Goal: Task Accomplishment & Management: Manage account settings

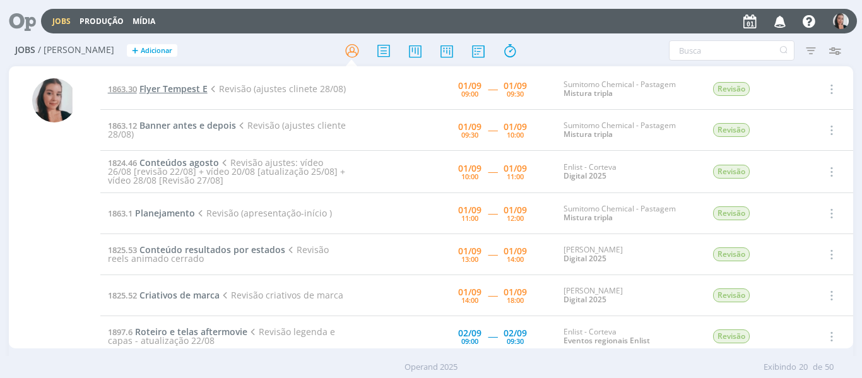
click at [184, 86] on span "Flyer Tempest E" at bounding box center [173, 89] width 68 height 12
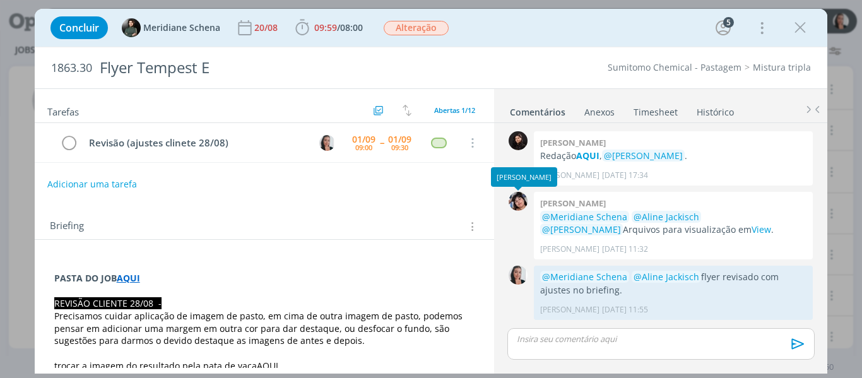
scroll to position [801, 0]
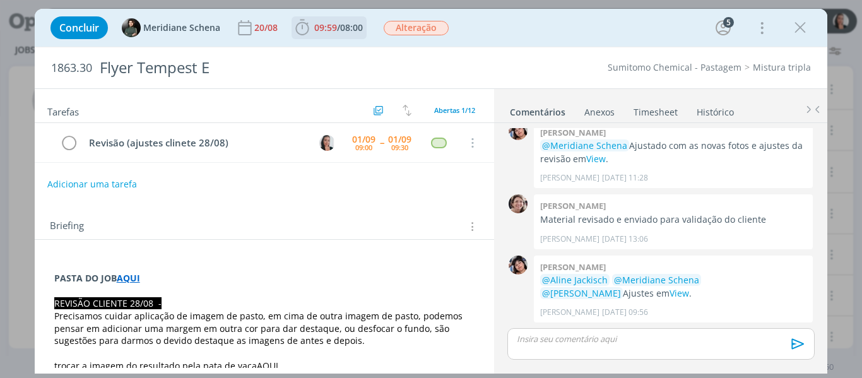
click at [295, 27] on icon "dialog" at bounding box center [301, 28] width 13 height 16
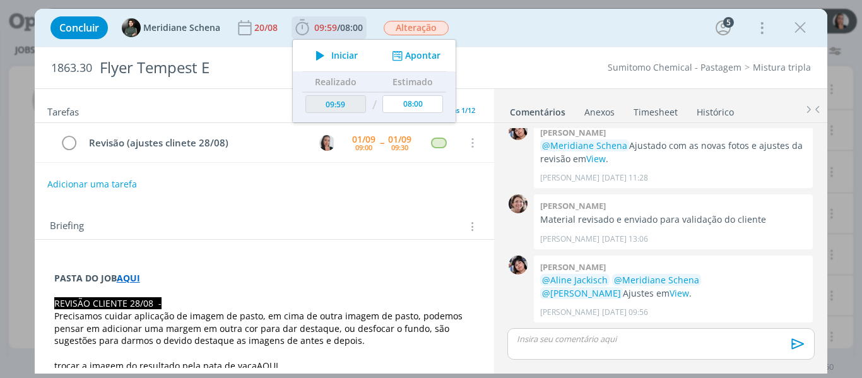
click at [331, 58] on span "Iniciar" at bounding box center [344, 55] width 26 height 9
click at [457, 33] on div "Concluir Meridiane Schena [DATE] 09:59 / 08:00 Iniciar Apontar Data * [DATE] Ho…" at bounding box center [431, 28] width 774 height 30
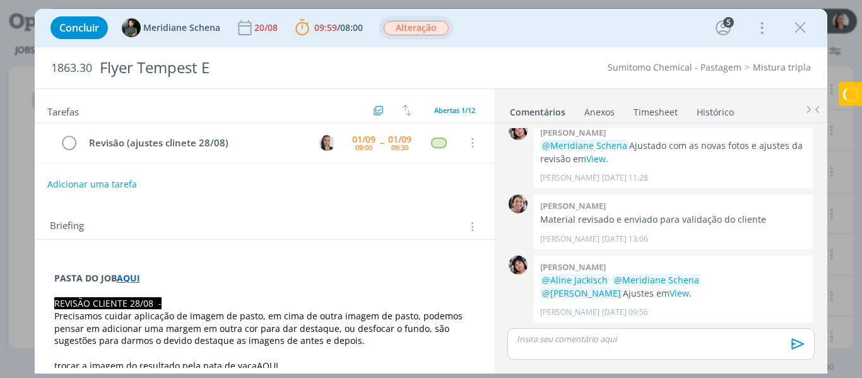
drag, startPoint x: 602, startPoint y: 291, endPoint x: 433, endPoint y: 33, distance: 308.7
click at [669, 291] on link "View" at bounding box center [679, 293] width 20 height 12
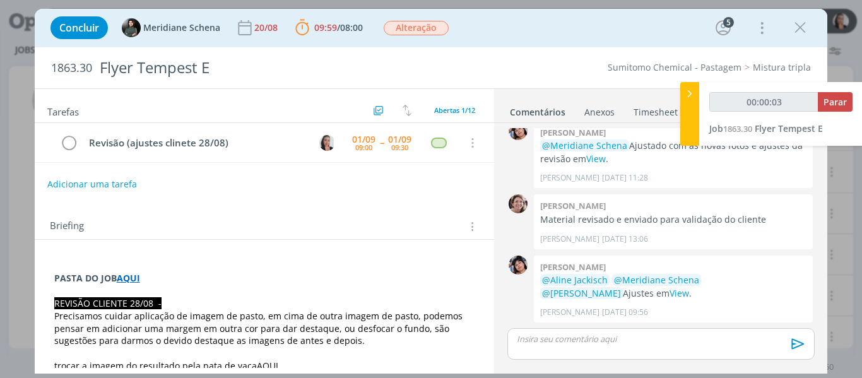
type input "00:00:04"
click at [690, 109] on div at bounding box center [689, 114] width 19 height 64
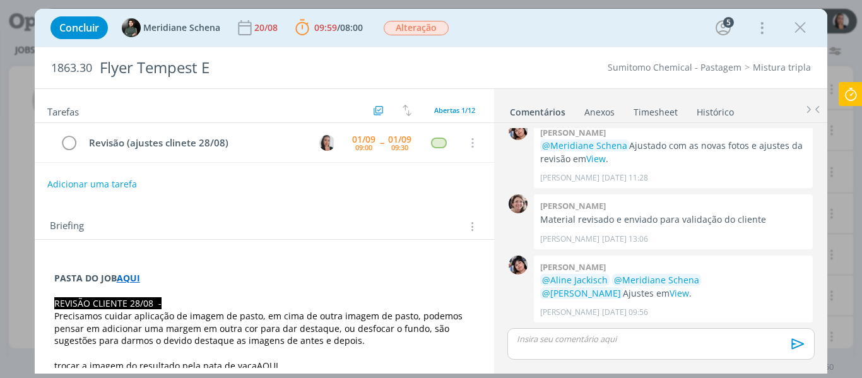
click at [647, 41] on div "Concluir Meridiane Schena [DATE] 09:59 / 08:00 Parar Apontar Data * [DATE] Hora…" at bounding box center [431, 28] width 774 height 30
click at [478, 19] on div "Concluir Meridiane Schena [DATE] 09:59 / 08:00 Parar Apontar Data * [DATE] Hora…" at bounding box center [431, 28] width 774 height 30
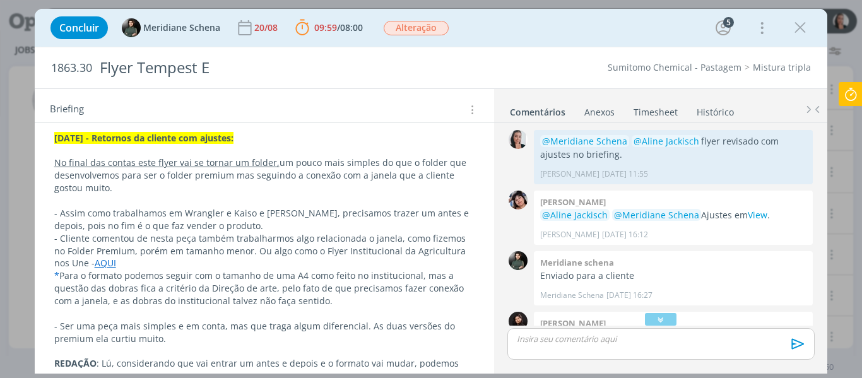
scroll to position [315, 0]
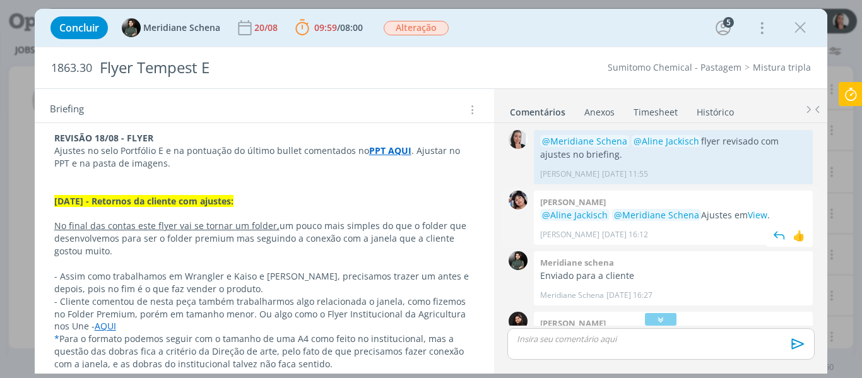
drag, startPoint x: 757, startPoint y: 214, endPoint x: 752, endPoint y: 195, distance: 19.6
click at [757, 214] on link "View" at bounding box center [758, 215] width 20 height 12
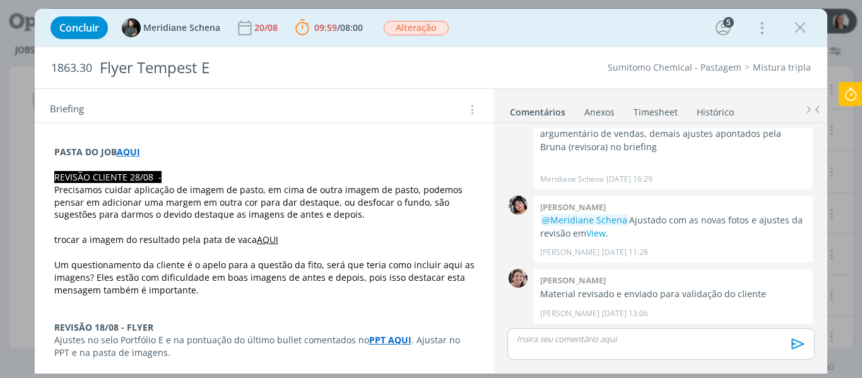
scroll to position [801, 0]
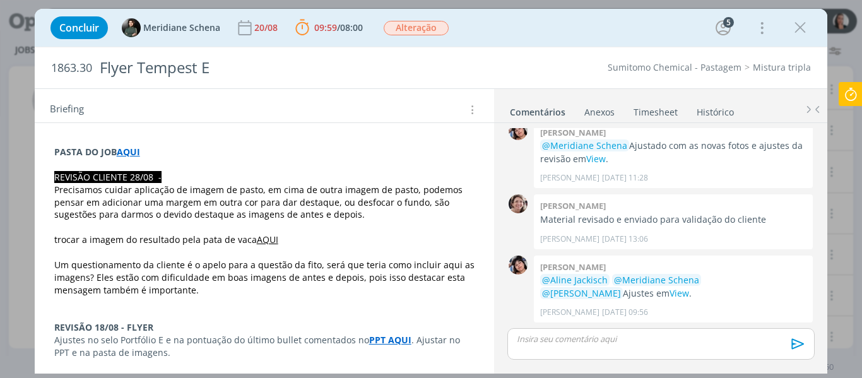
click at [257, 237] on link "AQUI" at bounding box center [267, 239] width 21 height 12
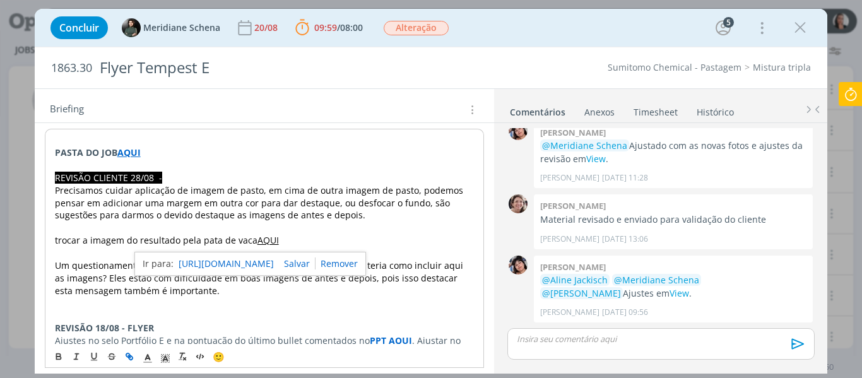
drag, startPoint x: 266, startPoint y: 264, endPoint x: 268, endPoint y: 121, distance: 142.6
click at [266, 264] on link "[URL][DOMAIN_NAME]" at bounding box center [226, 264] width 95 height 16
click at [238, 194] on span "uidar aplicação de imagem de pasto, em cima de outra imagem de pasto, podemos p…" at bounding box center [260, 202] width 411 height 37
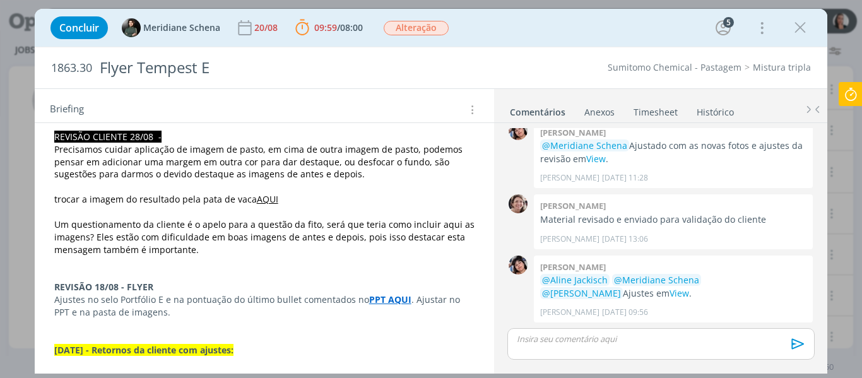
scroll to position [189, 0]
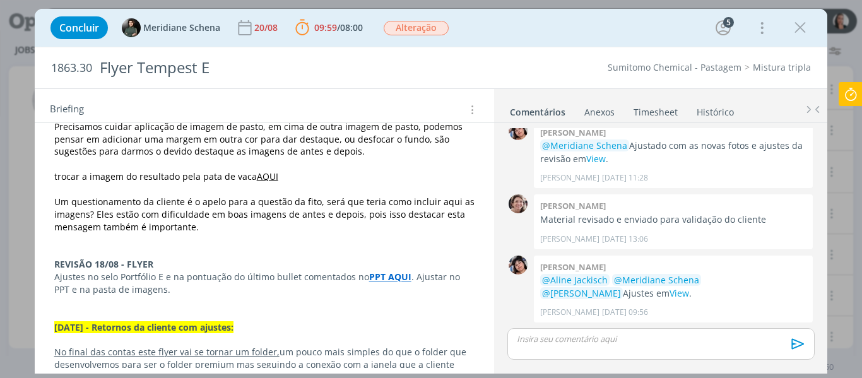
click at [383, 274] on strong "PPT AQUI" at bounding box center [390, 277] width 42 height 12
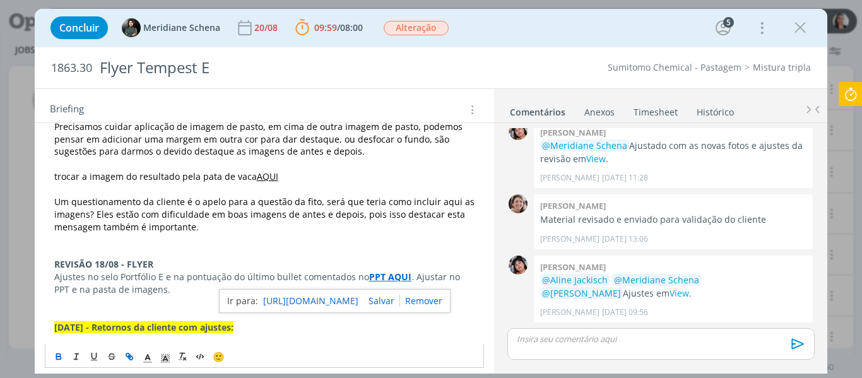
click at [348, 303] on link "[URL][DOMAIN_NAME]" at bounding box center [310, 301] width 95 height 16
click at [655, 348] on div "dialog" at bounding box center [660, 344] width 307 height 32
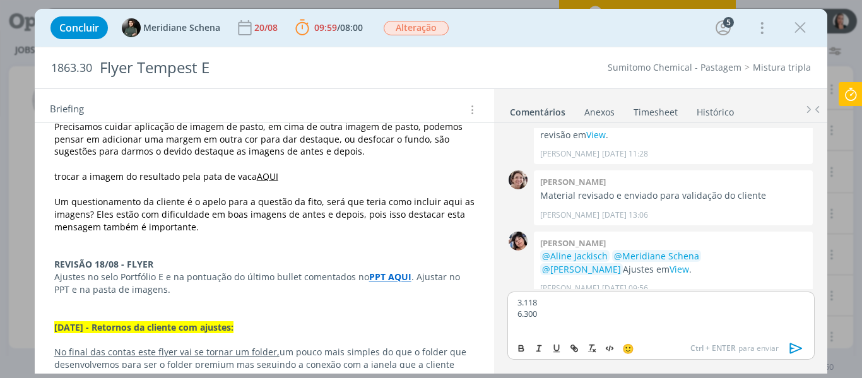
scroll to position [838, 0]
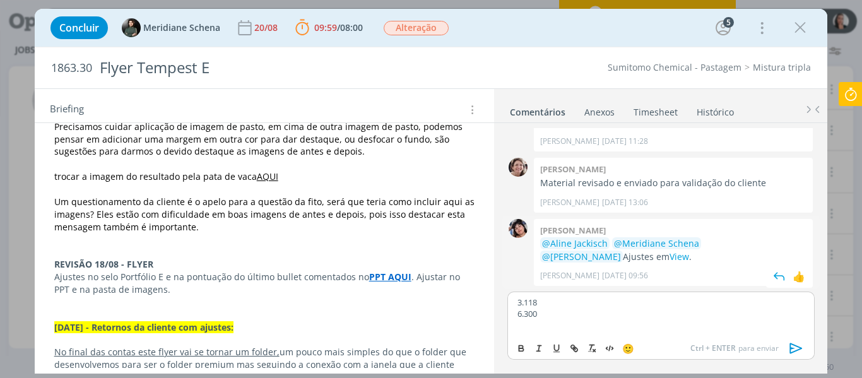
drag, startPoint x: 599, startPoint y: 307, endPoint x: 596, endPoint y: 274, distance: 32.9
click at [599, 307] on p "3.118" at bounding box center [660, 302] width 286 height 11
click at [560, 320] on p "dialog" at bounding box center [660, 325] width 286 height 11
click at [674, 324] on p "Atendimento validar: no folder premium temos aplicado o selo de 50 anos," at bounding box center [660, 325] width 286 height 11
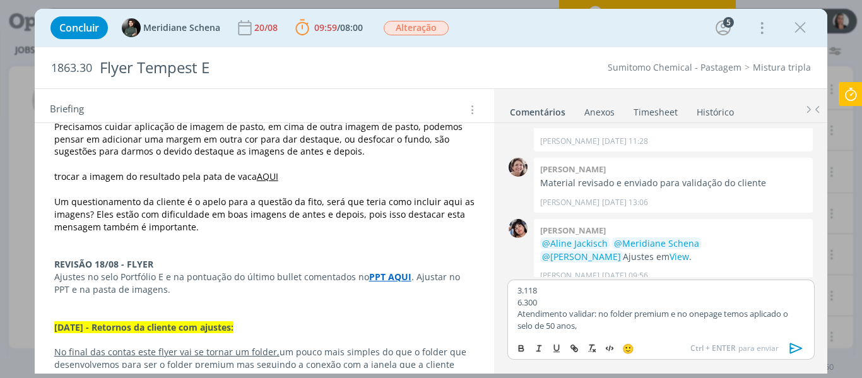
click at [628, 316] on p "Atendimento validar: no folder premium e no onepage temos aplicado o selo de 50…" at bounding box center [660, 319] width 286 height 23
click at [627, 318] on p "Atendimento validar: no folder premium e no onepage temos aplicado o selo de 50…" at bounding box center [660, 319] width 286 height 23
click at [627, 324] on p "Atendimento validar: no folder premium e no onepage temos aplicado o selo de 50…" at bounding box center [660, 319] width 286 height 23
click at [575, 299] on p "6.300" at bounding box center [660, 302] width 286 height 11
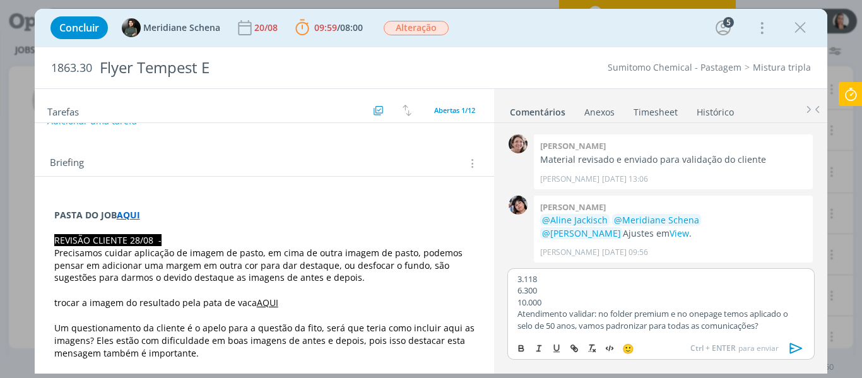
scroll to position [0, 0]
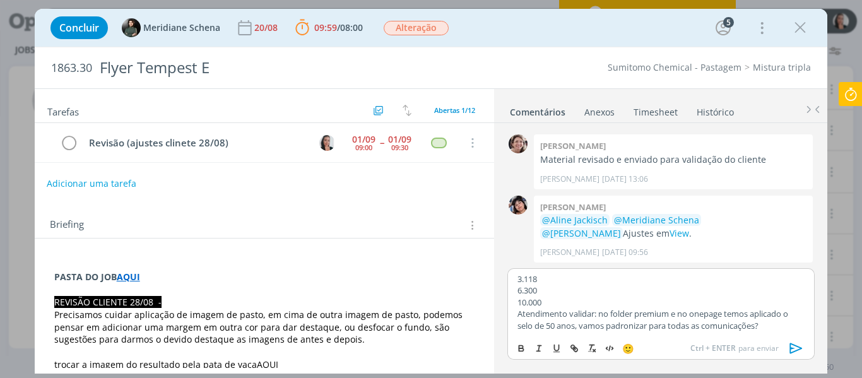
click at [98, 189] on button "Adicionar uma tarefa" at bounding box center [92, 183] width 90 height 21
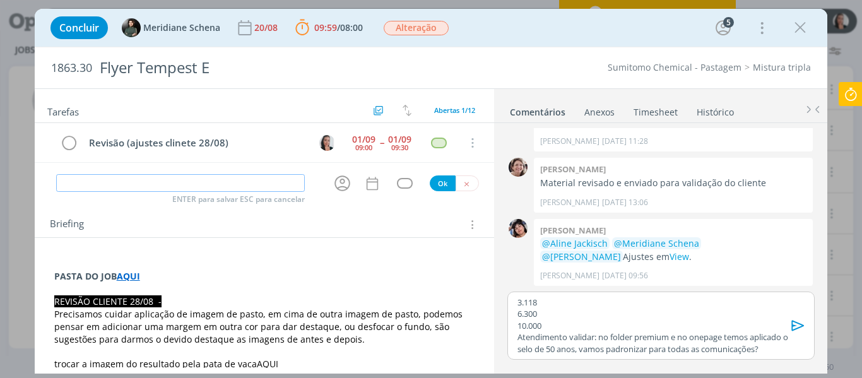
scroll to position [838, 0]
type input "Validar comentário revisão + pautar ajustes D.A"
click at [349, 176] on div "dialog" at bounding box center [344, 183] width 25 height 21
click at [332, 189] on icon "dialog" at bounding box center [342, 184] width 20 height 20
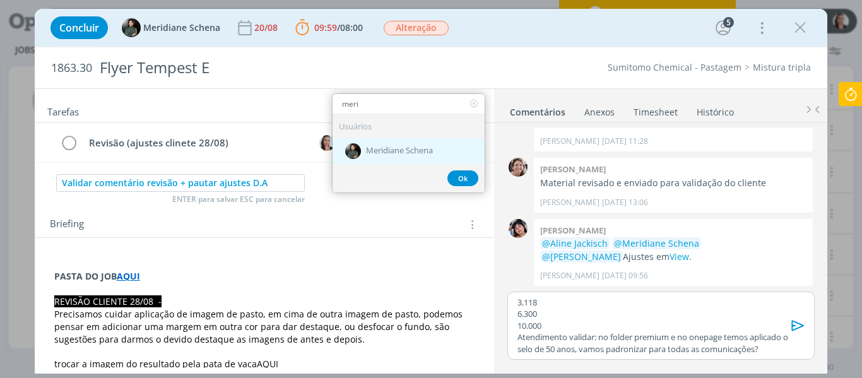
type input "meri"
click at [372, 143] on div "Meridiane Schena" at bounding box center [408, 151] width 152 height 26
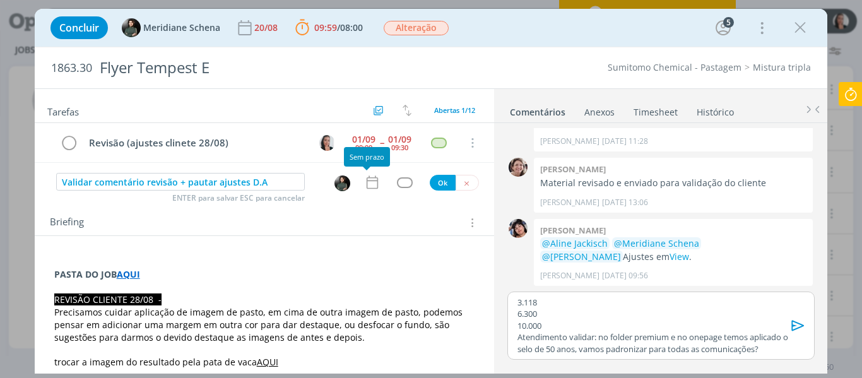
click at [370, 186] on icon "dialog" at bounding box center [372, 182] width 16 height 16
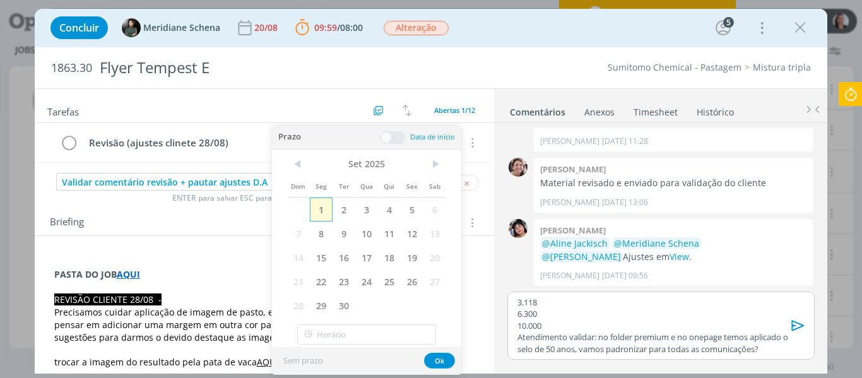
click at [324, 215] on span "1" at bounding box center [321, 209] width 23 height 24
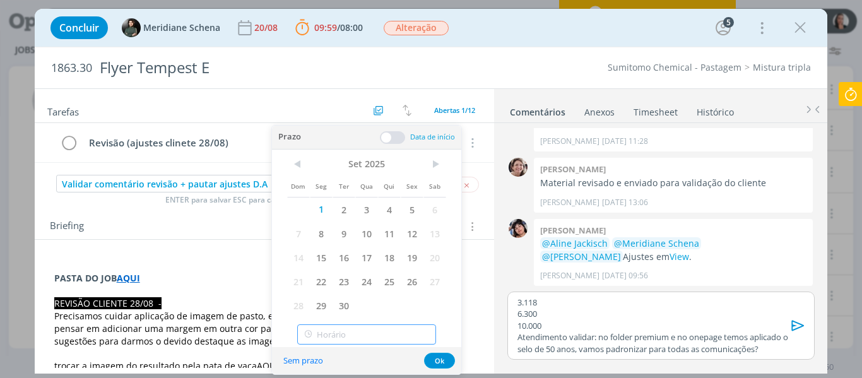
type input "10:00"
click at [359, 329] on input "10:00" at bounding box center [366, 334] width 139 height 20
click at [336, 298] on div "10:00" at bounding box center [368, 301] width 141 height 23
click at [437, 361] on button "Ok" at bounding box center [439, 361] width 31 height 16
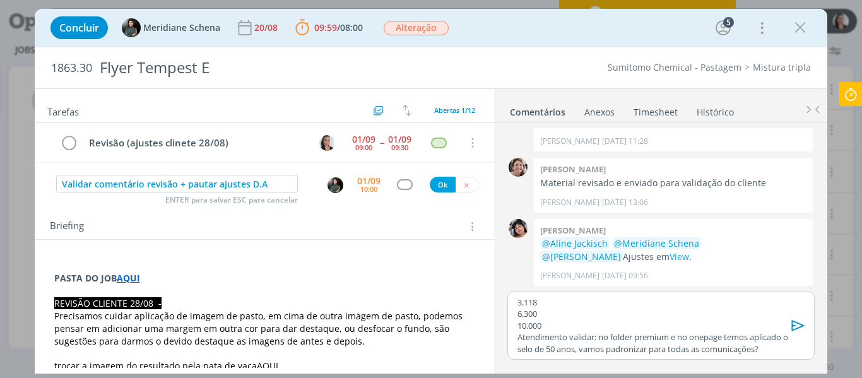
click at [398, 189] on div "dialog" at bounding box center [405, 184] width 16 height 11
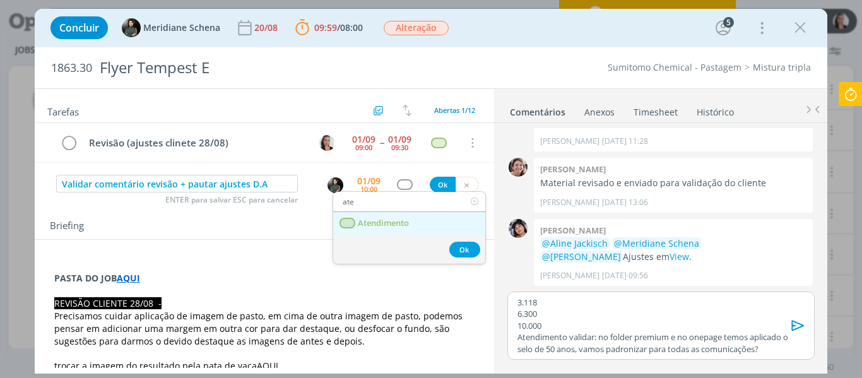
type input "ate"
click at [399, 216] on link "Atendimento" at bounding box center [409, 223] width 152 height 23
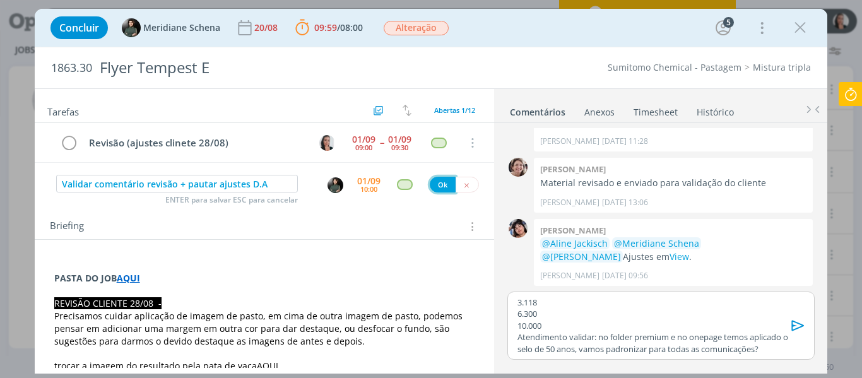
click at [431, 186] on button "Ok" at bounding box center [443, 185] width 26 height 16
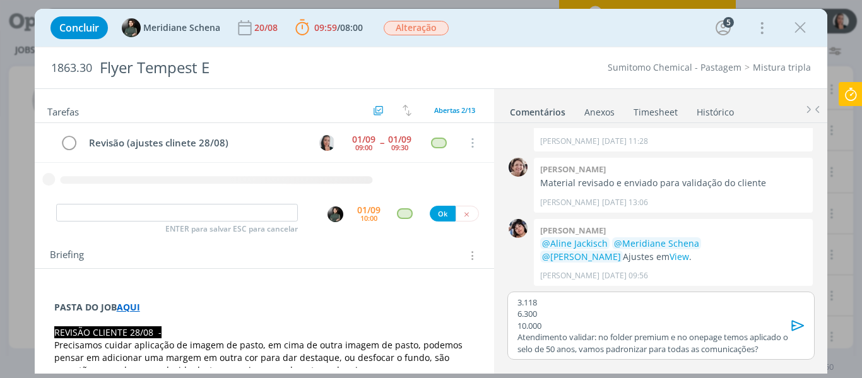
click at [524, 32] on div "Concluir Meridiane Schena [DATE] 09:59 / 08:00 Parar Apontar Data * [DATE] Hora…" at bounding box center [431, 28] width 774 height 30
click at [557, 321] on p "10.000" at bounding box center [660, 325] width 286 height 11
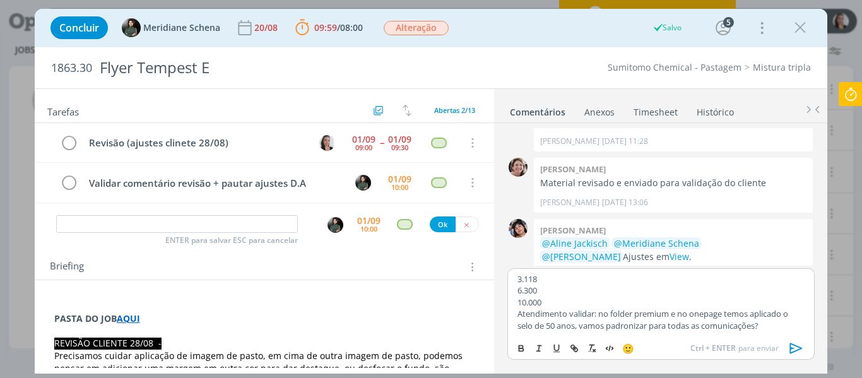
scroll to position [861, 0]
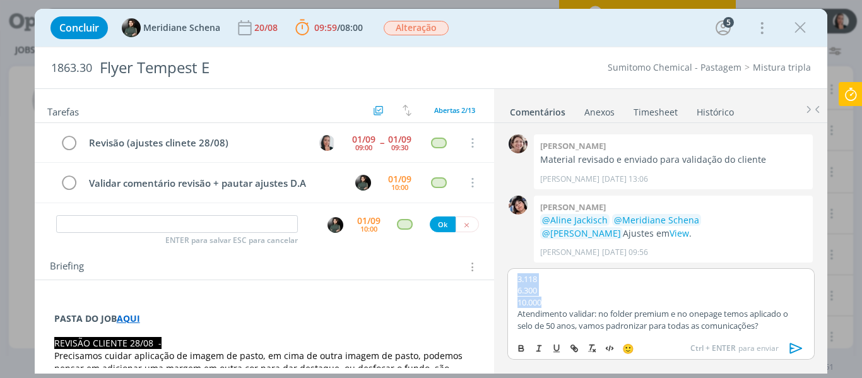
click at [510, 274] on div "3.118 6.300 10.000 Atendimento validar: no folder premium e no onepage temos ap…" at bounding box center [660, 302] width 307 height 68
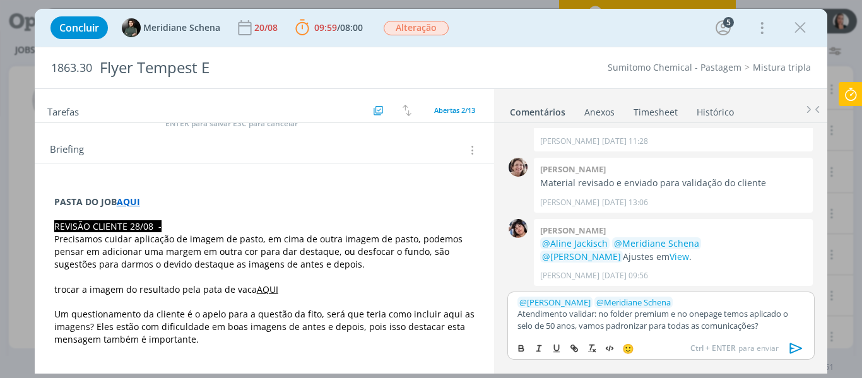
scroll to position [126, 0]
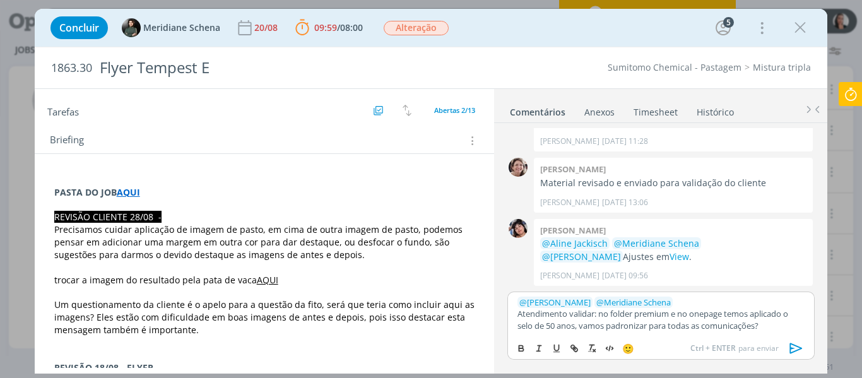
click at [163, 189] on p "PASTA DO JOB AQUI" at bounding box center [264, 192] width 421 height 13
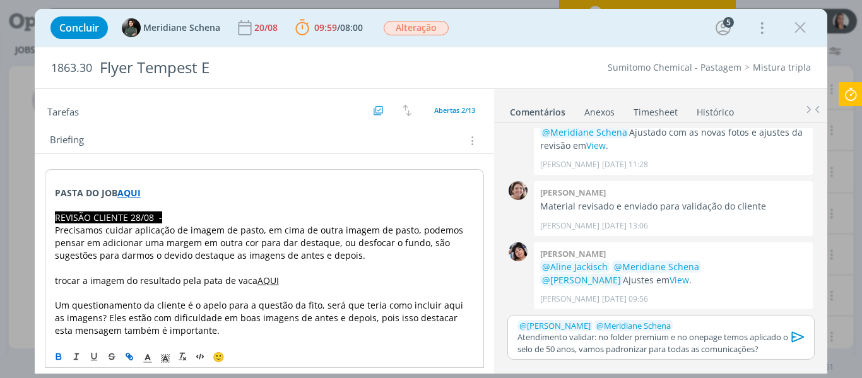
scroll to position [815, 0]
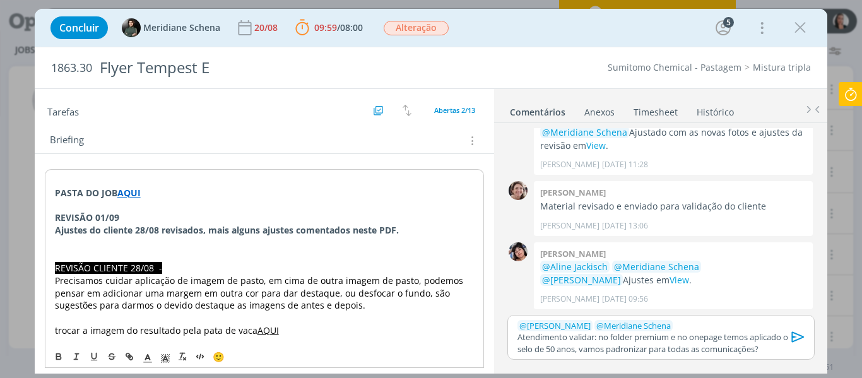
click at [165, 232] on strong "Ajustes do cliente 28/08 revisados, mais alguns ajustes comentados neste PDF." at bounding box center [227, 230] width 344 height 12
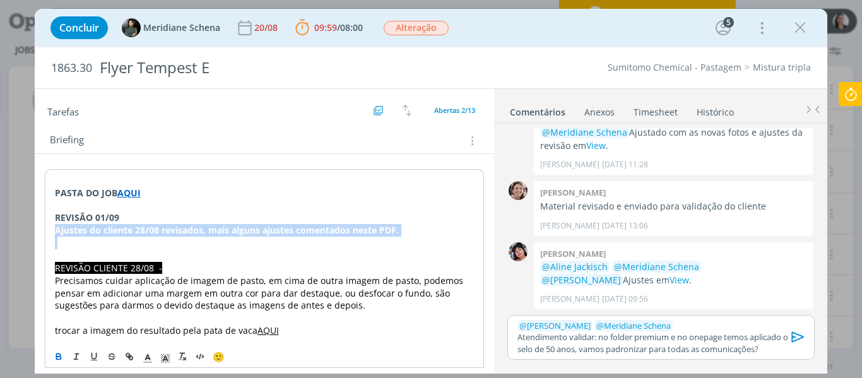
click at [165, 232] on strong "Ajustes do cliente 28/08 revisados, mais alguns ajustes comentados neste PDF." at bounding box center [227, 230] width 344 height 12
click at [165, 232] on p "Ajustes do cliente 28/08 revisados, mais alguns ajustes comentados neste PDF." at bounding box center [265, 230] width 420 height 13
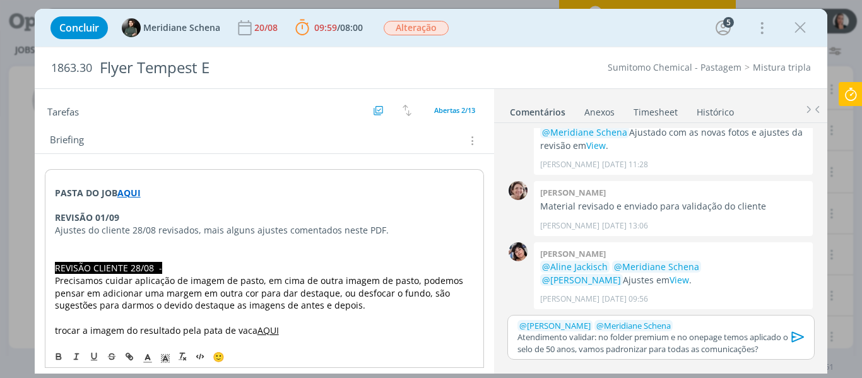
click at [113, 215] on strong "REVISÃO 01/09" at bounding box center [87, 217] width 64 height 12
click at [167, 359] on icon "dialog" at bounding box center [165, 358] width 11 height 11
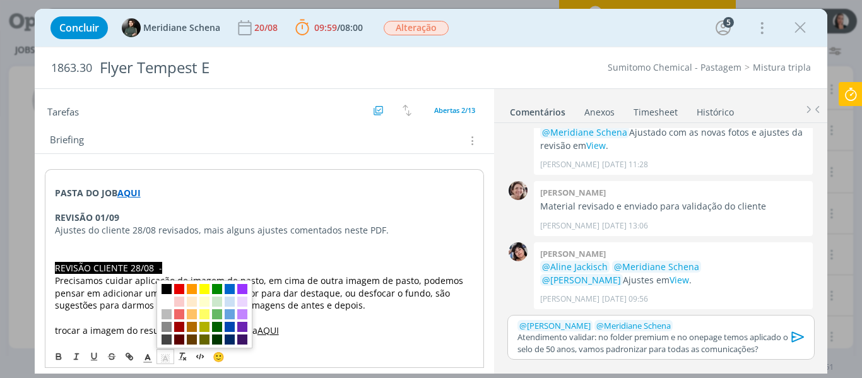
click at [165, 288] on span "dialog" at bounding box center [167, 289] width 10 height 10
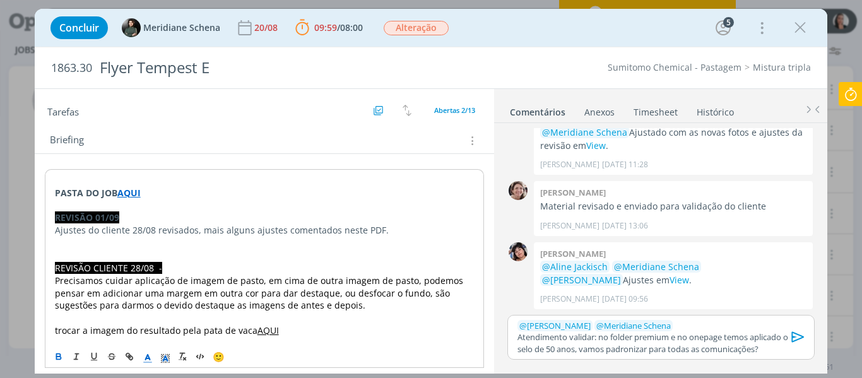
click at [151, 359] on icon "dialog" at bounding box center [147, 358] width 11 height 11
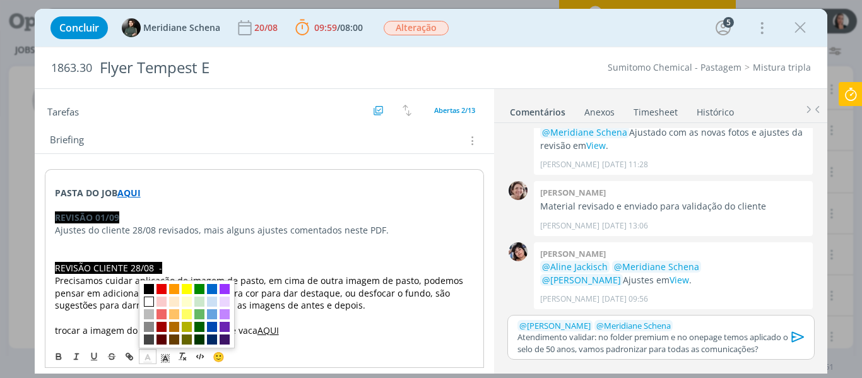
click at [146, 299] on span "dialog" at bounding box center [149, 302] width 10 height 10
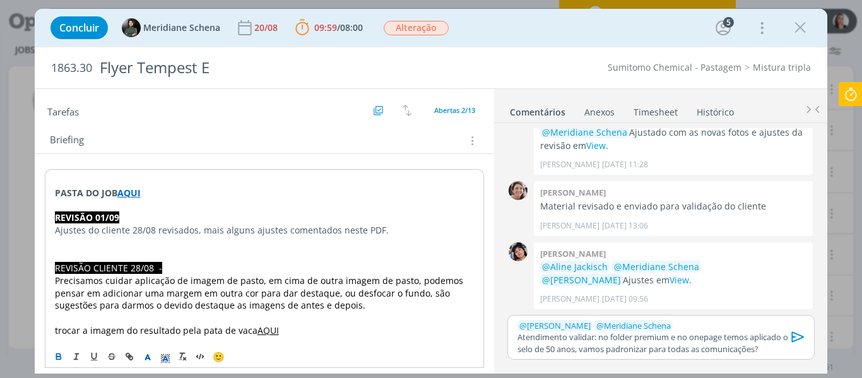
click at [182, 264] on p "REVISÃO CLIENTE 28/08 -" at bounding box center [265, 268] width 420 height 13
click at [405, 233] on p "Ajustes do cliente 28/08 revisados, mais alguns ajustes comentados neste PDF." at bounding box center [265, 230] width 420 height 13
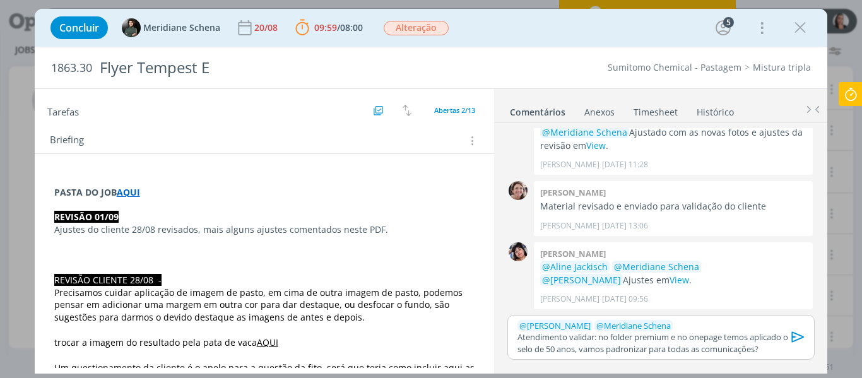
drag, startPoint x: 709, startPoint y: 329, endPoint x: 695, endPoint y: 326, distance: 14.1
click at [709, 329] on p "﻿ @ [PERSON_NAME] ﻿ ﻿ @ Meridiane Schena ﻿" at bounding box center [660, 325] width 286 height 11
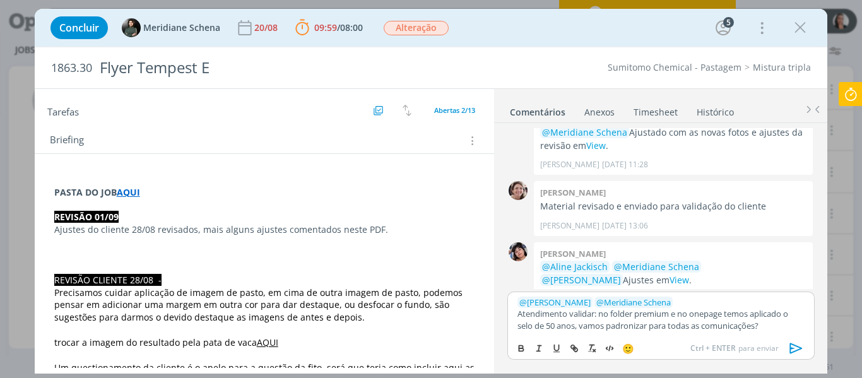
scroll to position [838, 0]
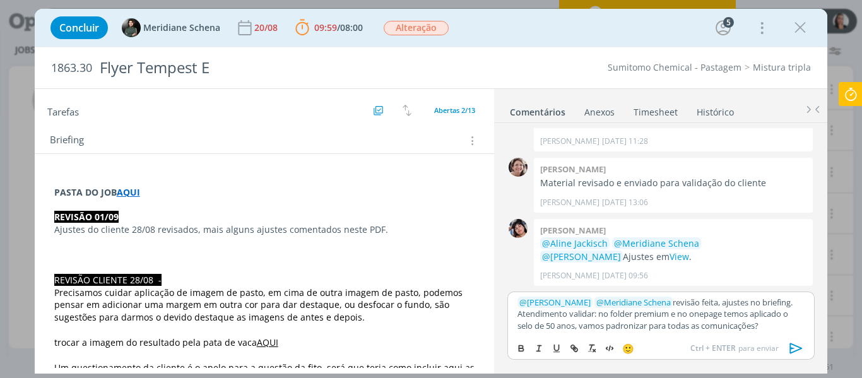
drag, startPoint x: 657, startPoint y: 26, endPoint x: 469, endPoint y: 175, distance: 239.7
click at [657, 26] on div "Concluir Meridiane Schena [DATE] 09:59 / 08:00 Parar Apontar Data * [DATE] Hora…" at bounding box center [431, 28] width 774 height 30
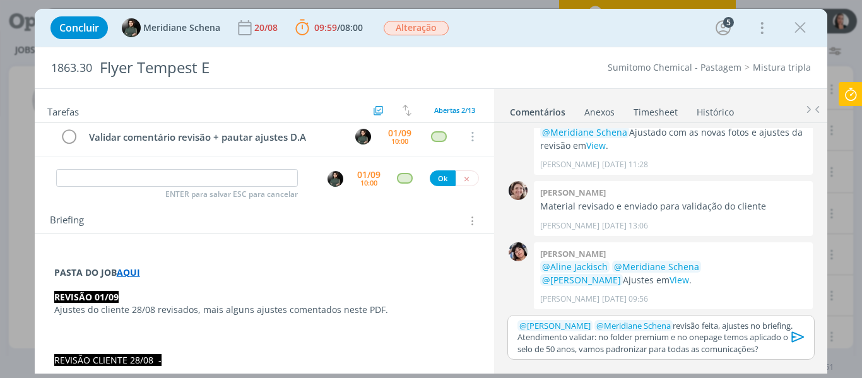
scroll to position [0, 0]
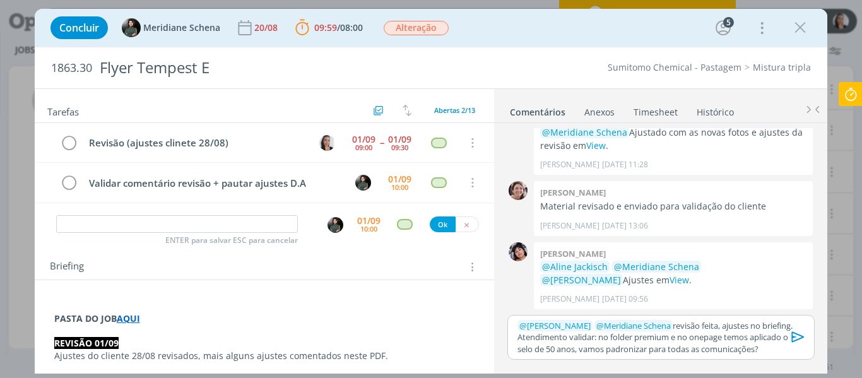
click at [548, 20] on div "Concluir Meridiane Schena [DATE] 09:59 / 08:00 Parar Apontar Data * [DATE] Hora…" at bounding box center [431, 28] width 774 height 30
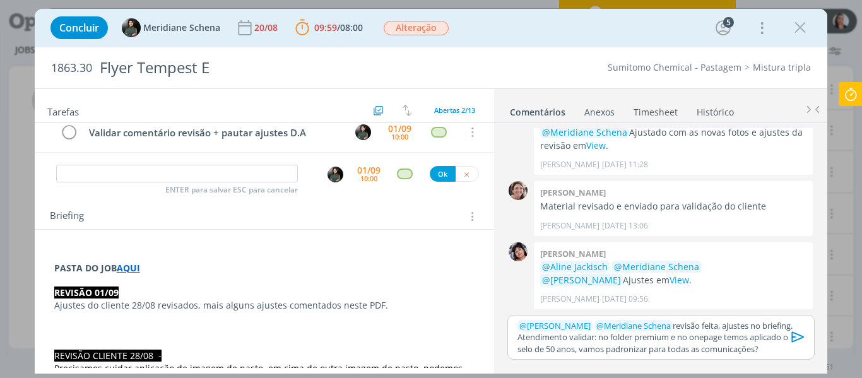
scroll to position [126, 0]
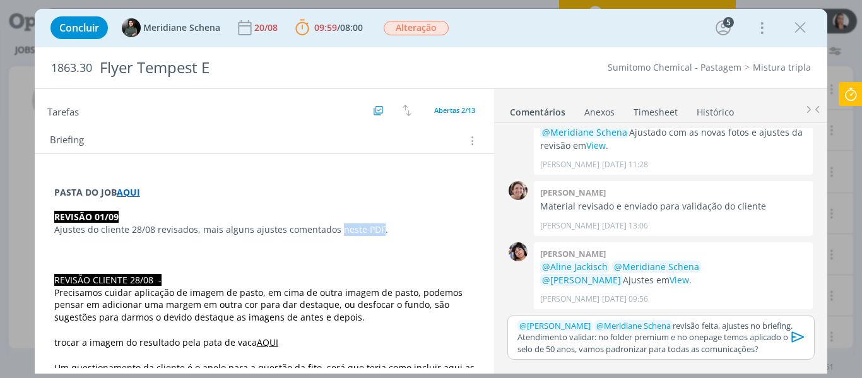
drag, startPoint x: 336, startPoint y: 228, endPoint x: 373, endPoint y: 225, distance: 38.0
click at [373, 225] on p "Ajustes do cliente 28/08 revisados, mais alguns ajustes comentados neste PDF." at bounding box center [264, 229] width 421 height 13
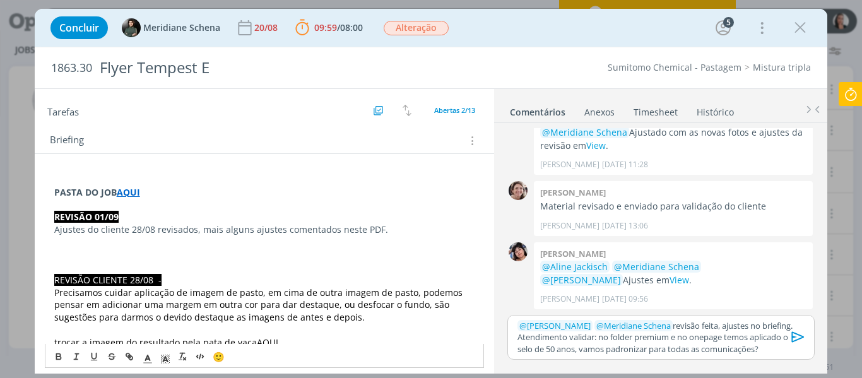
drag, startPoint x: 344, startPoint y: 232, endPoint x: 135, endPoint y: 367, distance: 248.9
click at [135, 367] on div "🙂" at bounding box center [264, 355] width 438 height 23
click at [129, 359] on icon "dialog" at bounding box center [131, 358] width 4 height 4
click at [321, 226] on p "Ajustes do cliente 28/08 revisados, mais alguns ajustes comentados neste PDF." at bounding box center [264, 229] width 421 height 13
click at [338, 230] on p "Ajustes do cliente 28/08 revisados, mais alguns ajustes comentados neste PDF." at bounding box center [264, 229] width 421 height 13
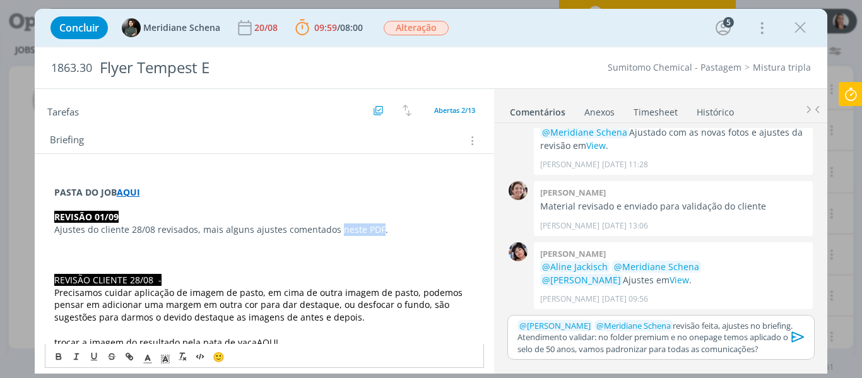
drag, startPoint x: 334, startPoint y: 229, endPoint x: 376, endPoint y: 228, distance: 42.3
click at [376, 228] on p "Ajustes do cliente 28/08 revisados, mais alguns ajustes comentados neste PDF." at bounding box center [264, 229] width 421 height 13
click at [132, 360] on icon "dialog" at bounding box center [129, 356] width 10 height 10
paste input "[URL][DOMAIN_NAME]"
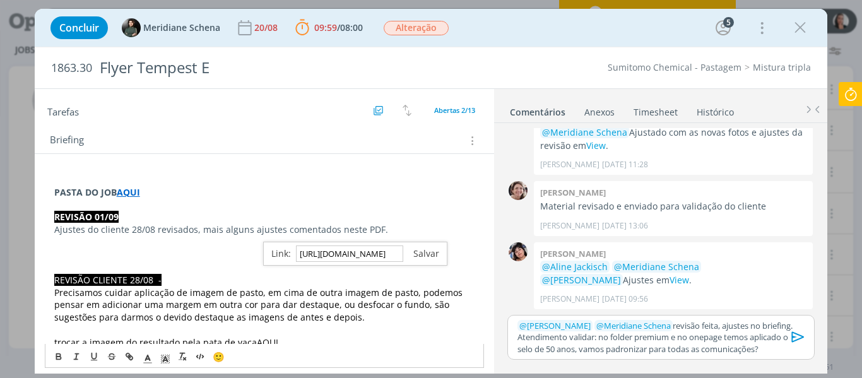
type input "[URL][DOMAIN_NAME]"
click at [424, 256] on link "dialog" at bounding box center [421, 253] width 36 height 12
click at [424, 252] on p "dialog" at bounding box center [264, 255] width 421 height 13
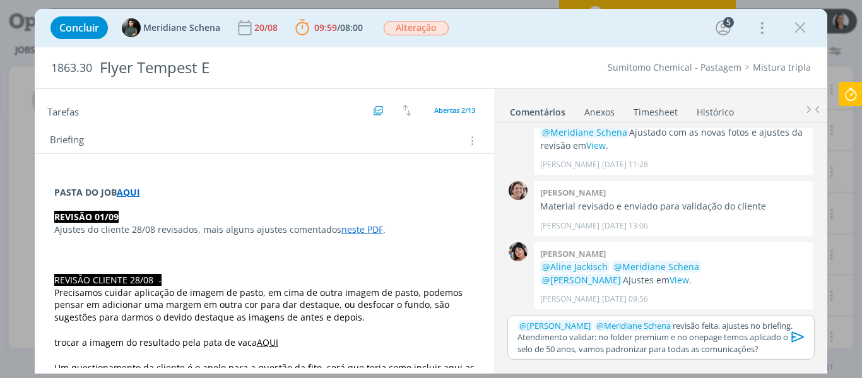
click at [719, 336] on p "﻿ @ [PERSON_NAME] ﻿ ﻿ @ Meridiane [PERSON_NAME] ﻿ revisão feita, ajustes no bri…" at bounding box center [660, 337] width 286 height 35
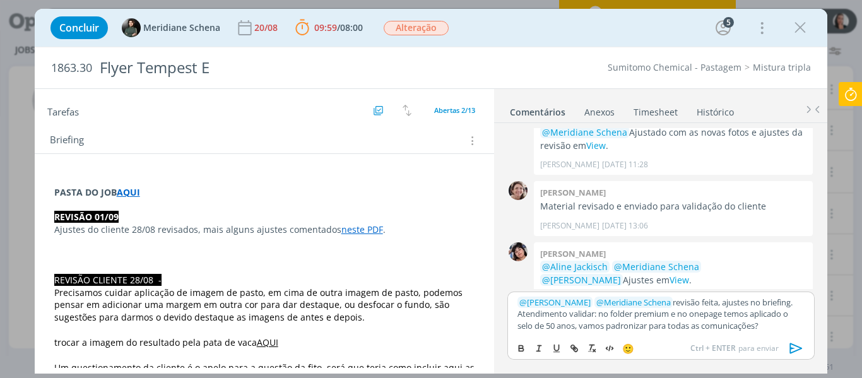
scroll to position [838, 0]
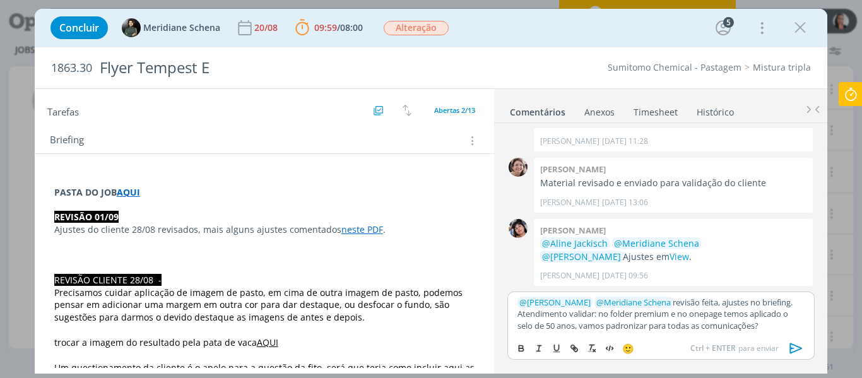
click at [798, 346] on icon "dialog" at bounding box center [795, 348] width 13 height 11
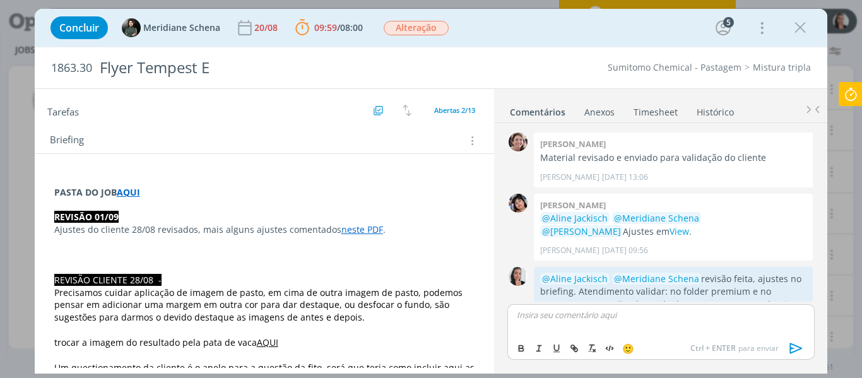
scroll to position [912, 0]
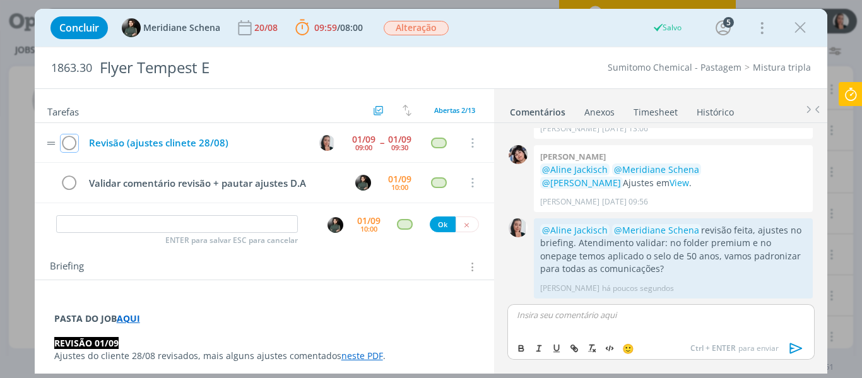
click at [69, 145] on icon "dialog" at bounding box center [70, 143] width 18 height 19
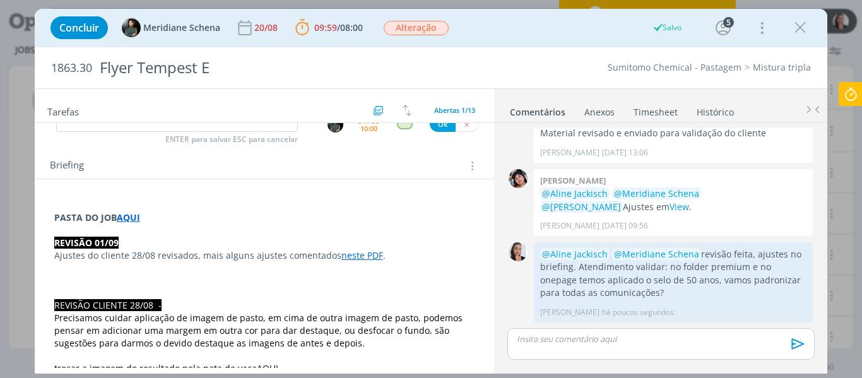
scroll to position [63, 0]
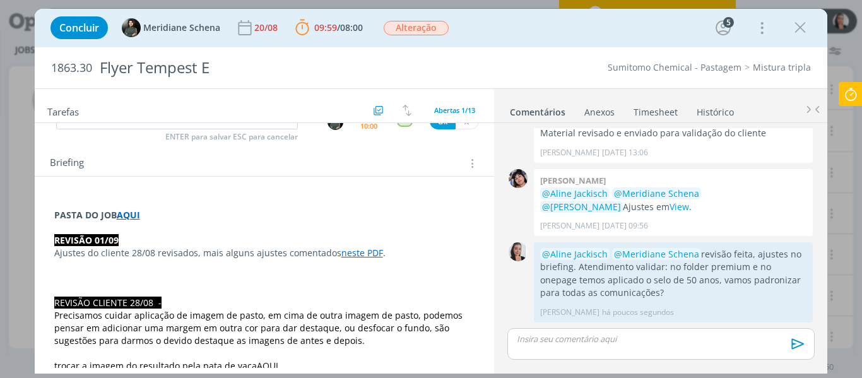
click at [852, 100] on icon at bounding box center [850, 94] width 23 height 25
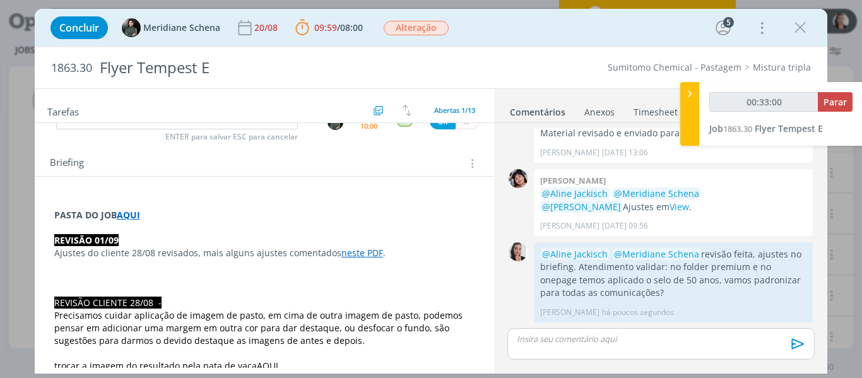
type input "00:33:01"
click at [835, 100] on span "Parar" at bounding box center [834, 102] width 23 height 12
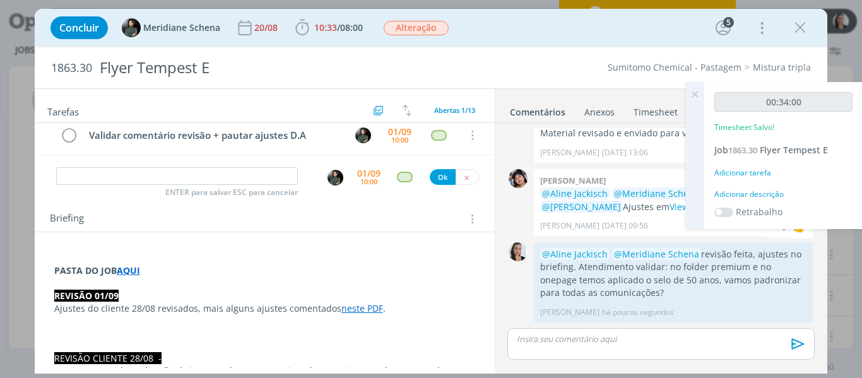
scroll to position [0, 0]
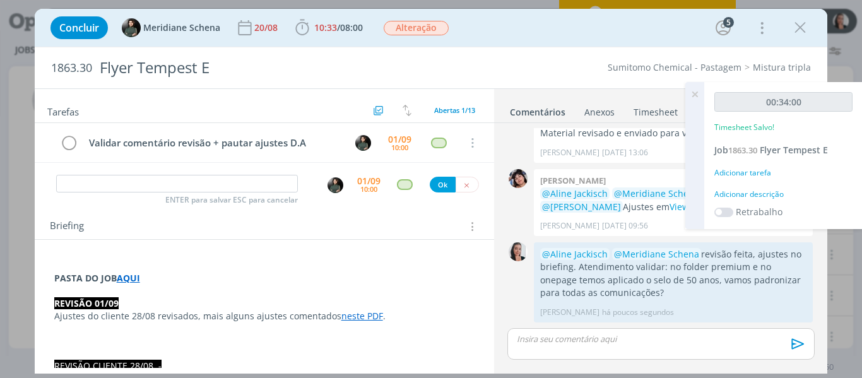
click at [763, 196] on div "Adicionar descrição" at bounding box center [783, 194] width 138 height 11
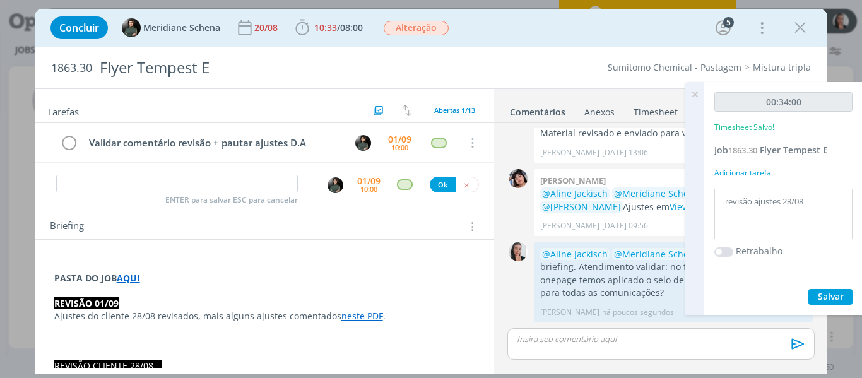
type textarea "revisão ajustes 28/08"
click at [820, 293] on span "Salvar" at bounding box center [831, 296] width 26 height 12
drag, startPoint x: 799, startPoint y: 25, endPoint x: 560, endPoint y: 377, distance: 425.9
click at [799, 25] on icon "dialog" at bounding box center [800, 27] width 19 height 19
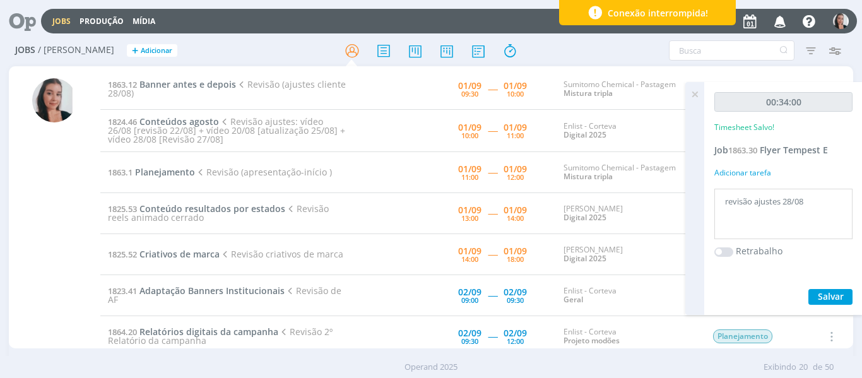
click at [697, 95] on icon at bounding box center [694, 94] width 23 height 25
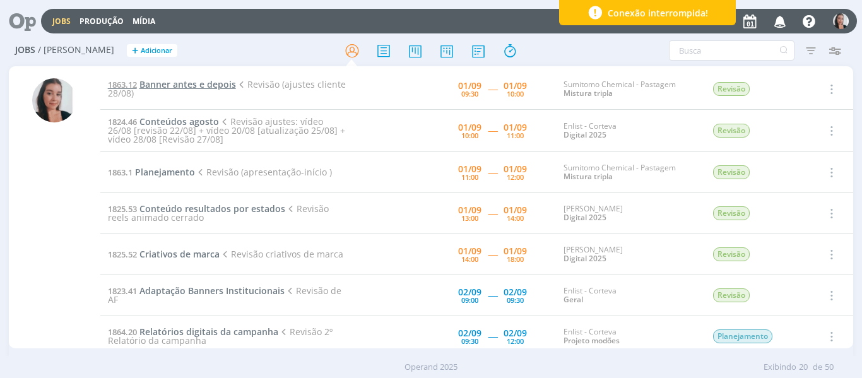
click at [167, 80] on span "Banner antes e depois" at bounding box center [187, 84] width 97 height 12
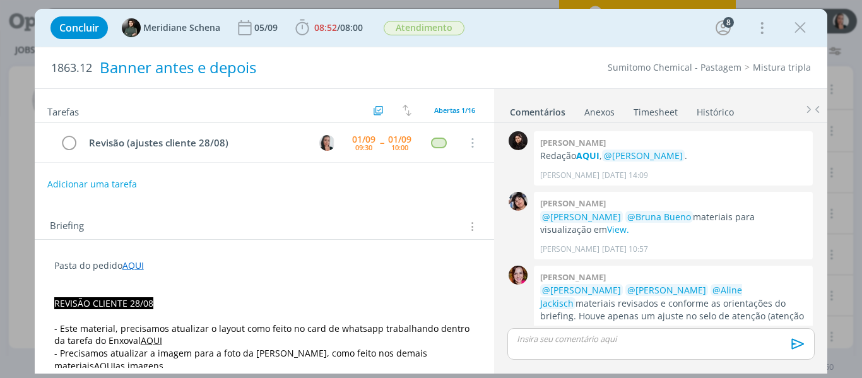
scroll to position [1377, 0]
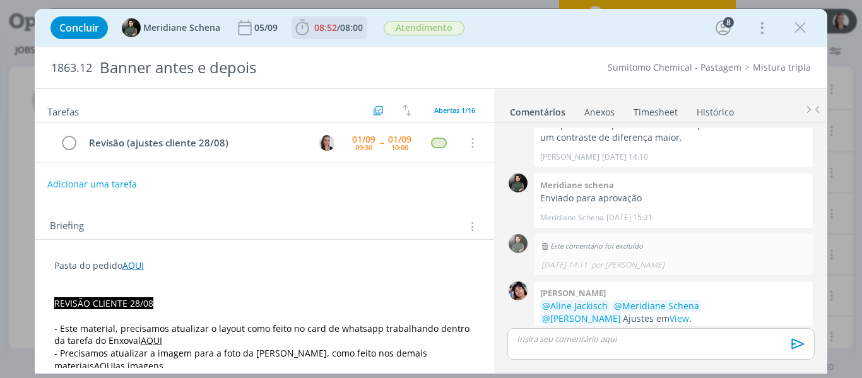
click at [305, 29] on icon "dialog" at bounding box center [302, 27] width 19 height 19
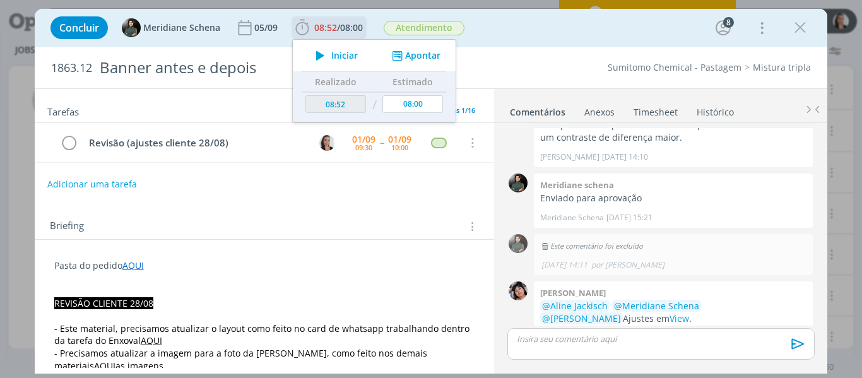
click at [341, 56] on span "Iniciar" at bounding box center [344, 55] width 26 height 9
click at [556, 24] on div "Concluir Meridiane Schena [DATE] 08:52 / 08:00 Iniciar Apontar Data * [DATE] Ho…" at bounding box center [431, 28] width 774 height 30
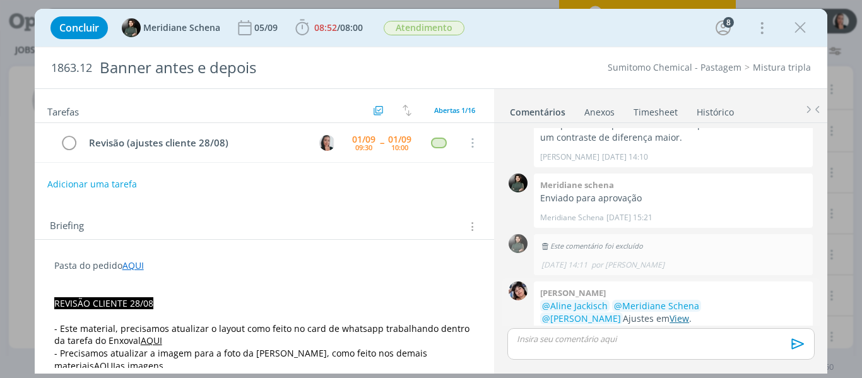
click at [669, 312] on link "View" at bounding box center [679, 318] width 20 height 12
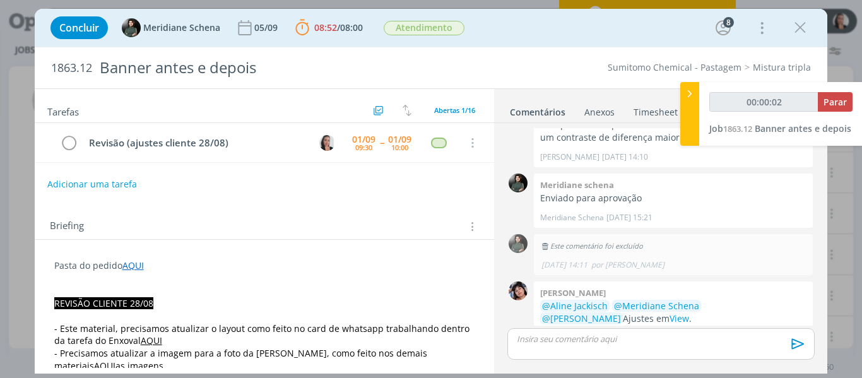
type input "00:00:03"
click at [695, 102] on div at bounding box center [689, 114] width 19 height 64
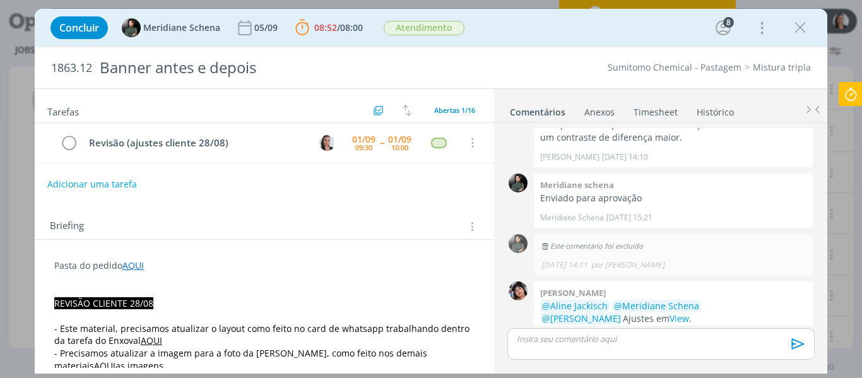
click at [657, 27] on div "Concluir Meridiane Schena [DATE] 08:52 / 08:00 Parar Apontar Data * [DATE] Hora…" at bounding box center [431, 28] width 774 height 30
click at [591, 22] on div "Concluir Meridiane Schena [DATE] 08:52 / 08:00 Parar Apontar Data * [DATE] Hora…" at bounding box center [431, 28] width 774 height 30
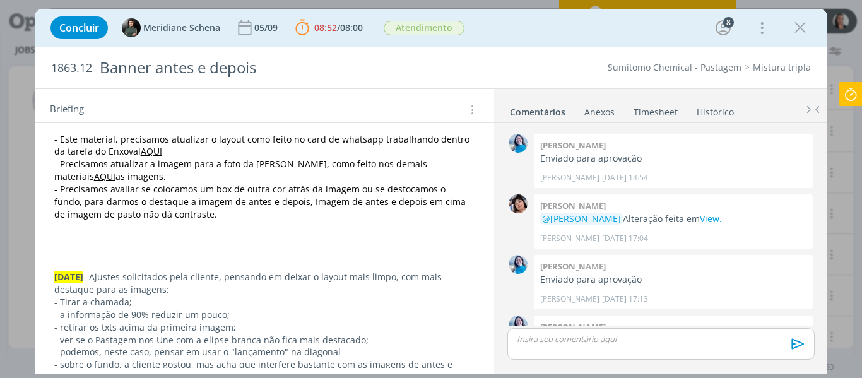
scroll to position [1489, 0]
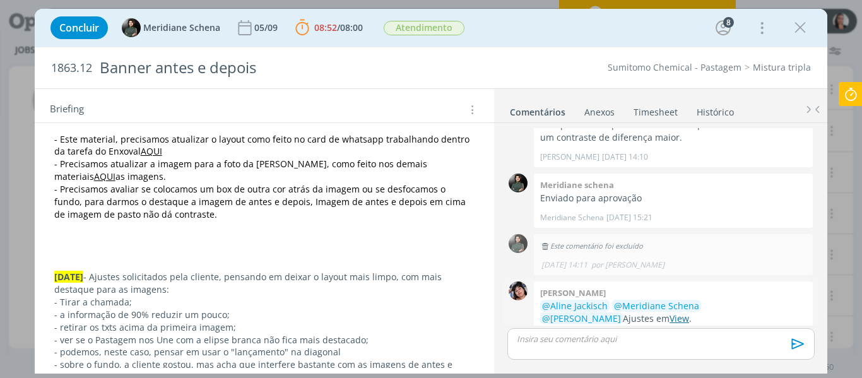
click at [669, 312] on link "View" at bounding box center [679, 318] width 20 height 12
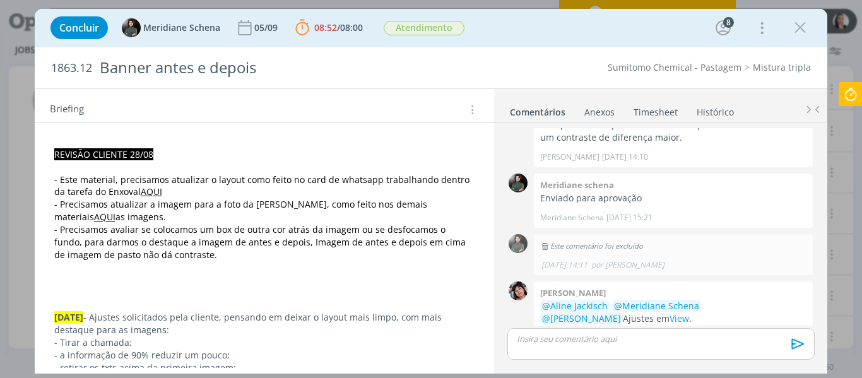
scroll to position [126, 0]
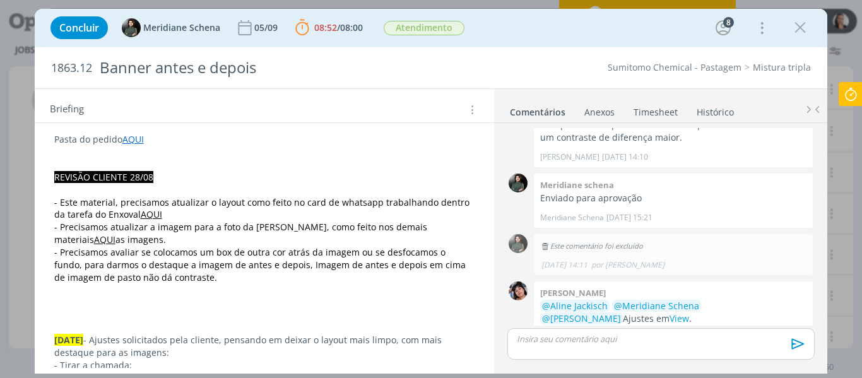
click at [141, 216] on link "AQUI" at bounding box center [151, 214] width 21 height 12
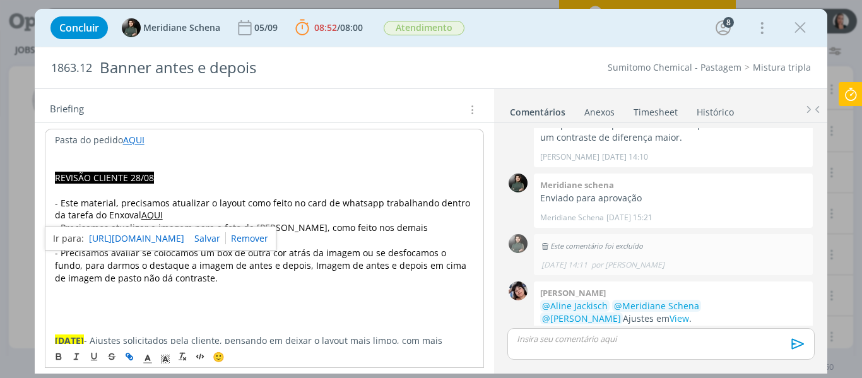
click at [150, 239] on link "[URL][DOMAIN_NAME]" at bounding box center [136, 238] width 95 height 16
click at [335, 274] on p "- Precisamos avaliar se colocamos um box de outra cor atrás da imagem ou se des…" at bounding box center [265, 266] width 420 height 38
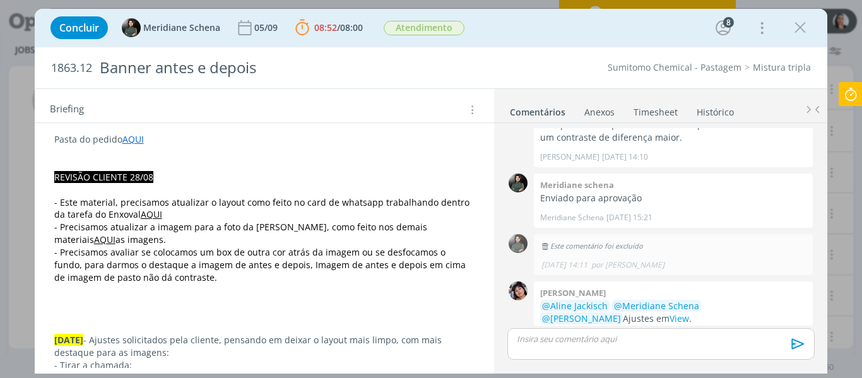
click at [115, 233] on link "AQUI" at bounding box center [104, 239] width 21 height 12
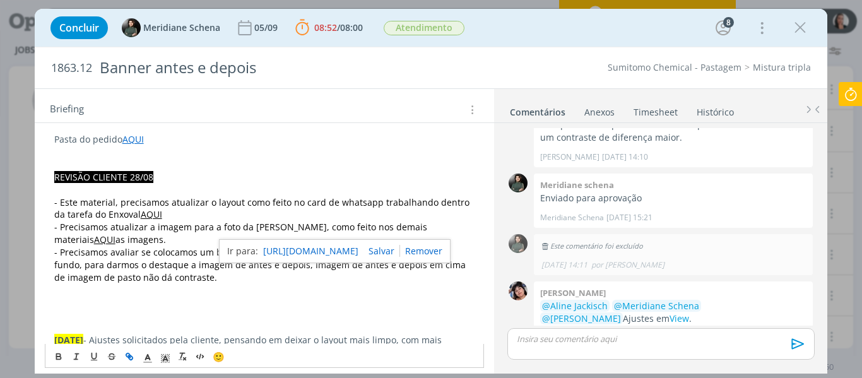
click at [353, 254] on link "[URL][DOMAIN_NAME]" at bounding box center [310, 251] width 95 height 16
click at [630, 341] on p "dialog" at bounding box center [660, 338] width 286 height 11
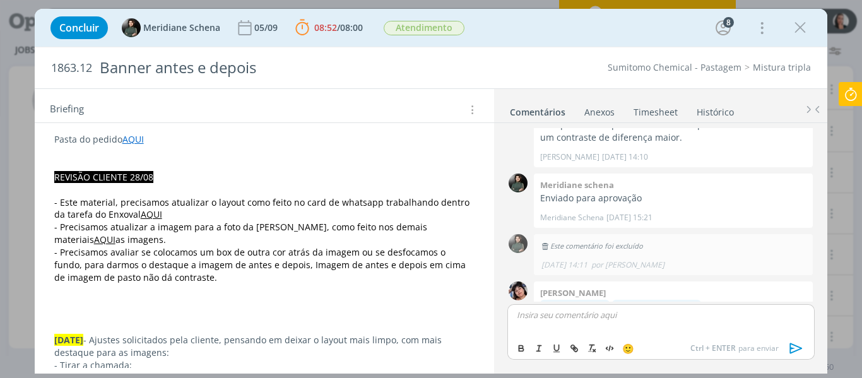
scroll to position [1513, 0]
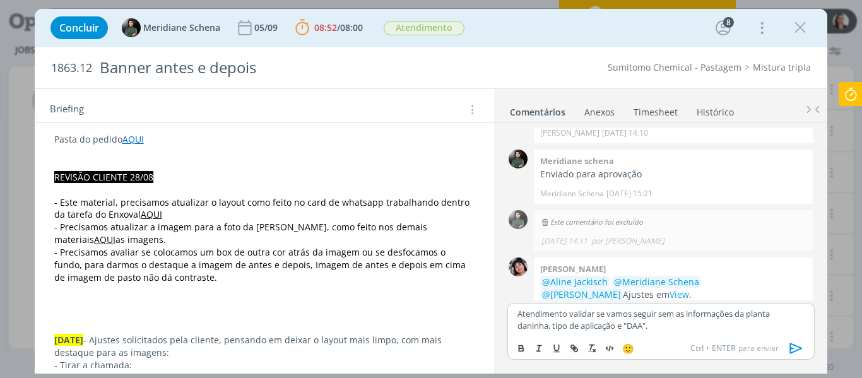
click at [732, 336] on div "Atendimento validar se vamos seguir sem as informações da planta daninha, tipo …" at bounding box center [660, 319] width 307 height 33
click at [709, 324] on p "Atendimento validar se vamos seguir sem as informações da planta daninha, tipo …" at bounding box center [660, 319] width 286 height 23
click at [697, 321] on p "Atendimento validar se vamos seguir sem as informações da planta daninha, tipo …" at bounding box center [660, 319] width 286 height 23
click at [671, 320] on p "Atendimento validar se vamos seguir sem as informações da planta daninha, tipo …" at bounding box center [660, 319] width 286 height 23
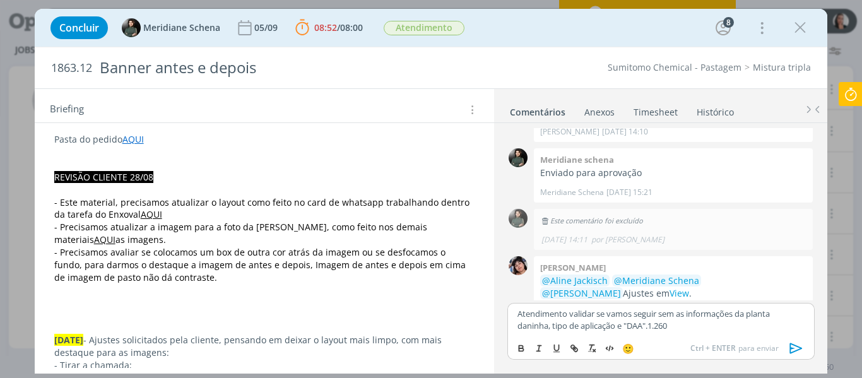
click at [679, 314] on p "Atendimento validar se vamos seguir sem as informações da planta daninha, tipo …" at bounding box center [660, 319] width 286 height 23
click at [521, 313] on p "Atendimento validar se vamos seguir sem chamada e sem as informações da planta …" at bounding box center [660, 319] width 286 height 23
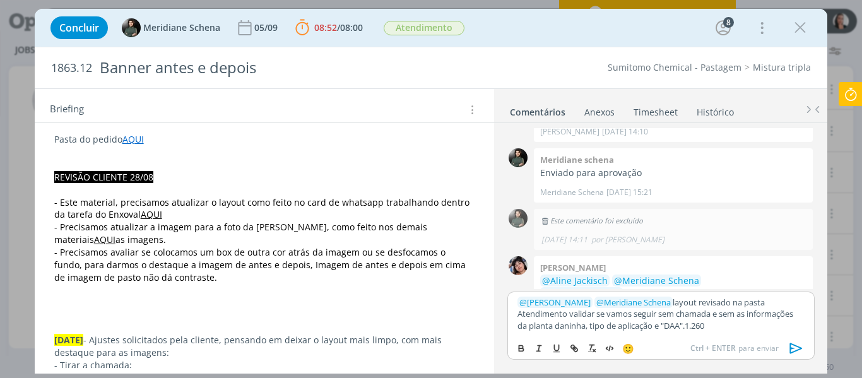
click at [760, 300] on p "﻿ @ [PERSON_NAME] ﻿ ﻿ @ Meridiane Schena ﻿ layout revisado na pasta Atendimento…" at bounding box center [660, 314] width 286 height 35
click at [763, 326] on p "﻿ @ [PERSON_NAME] ﻿ ﻿ @ Meridiane Schena ﻿ layout revisado na pasta 3. Cliente …" at bounding box center [660, 314] width 286 height 35
click at [702, 327] on p "﻿ @ [PERSON_NAME] ﻿ ﻿ @ Meridiane Schena ﻿ layout revisado na pasta 3. Cliente …" at bounding box center [660, 314] width 286 height 35
click at [704, 321] on p "﻿ @ [PERSON_NAME] ﻿ ﻿ @ Meridiane Schena ﻿ layout revisado na pasta 3. Cliente …" at bounding box center [660, 314] width 286 height 35
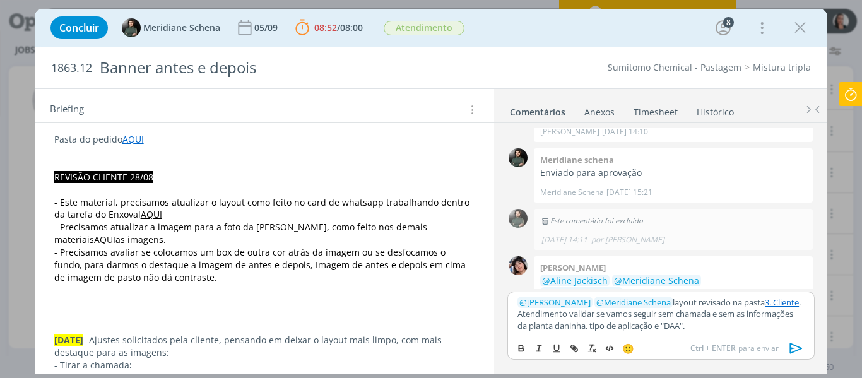
click at [790, 346] on icon "dialog" at bounding box center [795, 348] width 13 height 11
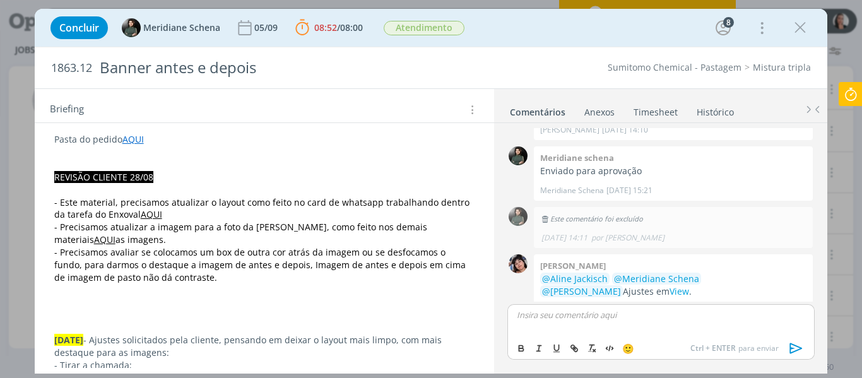
scroll to position [1599, 0]
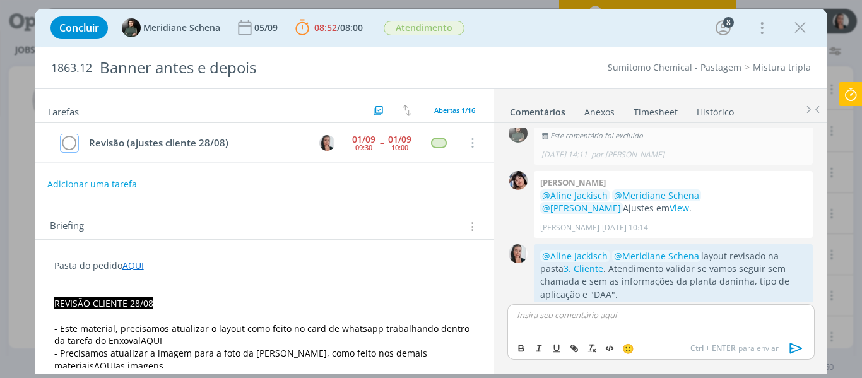
click at [71, 143] on icon "dialog" at bounding box center [70, 143] width 18 height 19
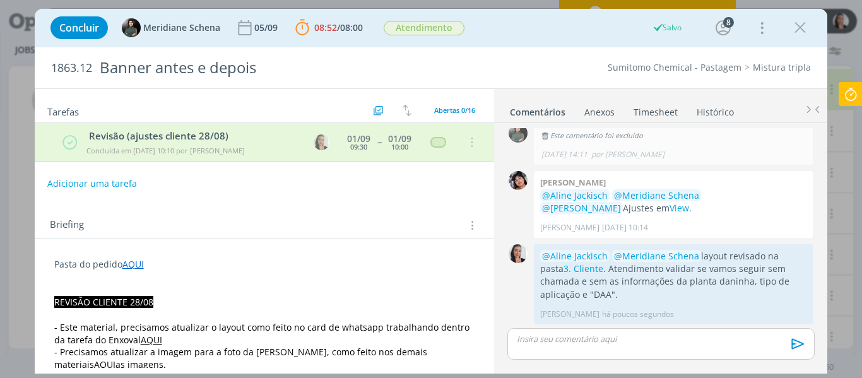
scroll to position [1575, 0]
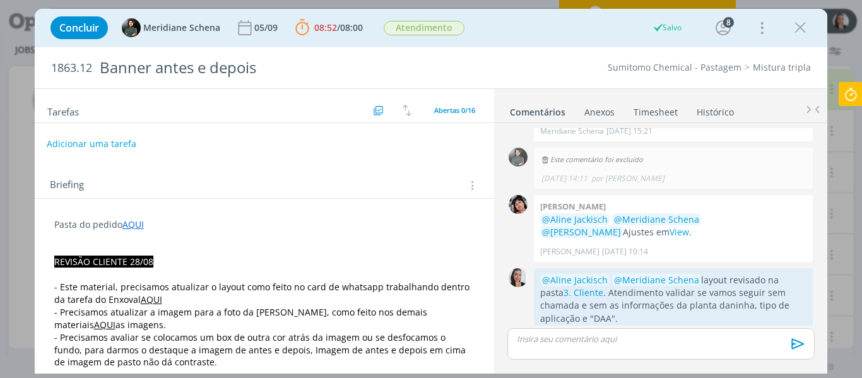
click at [91, 141] on button "Adicionar uma tarefa" at bounding box center [92, 143] width 90 height 21
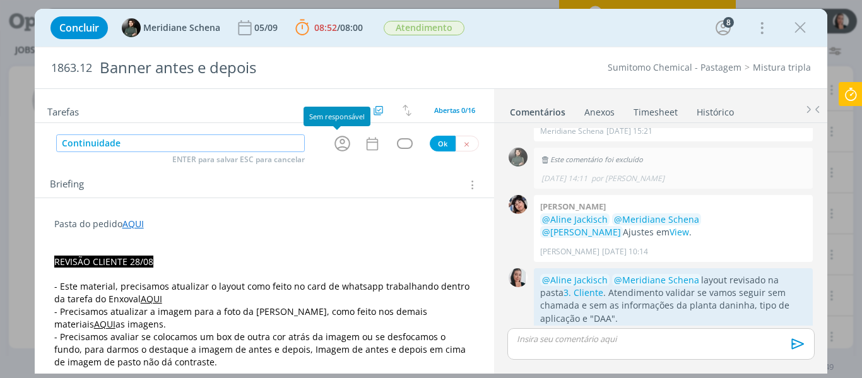
click at [332, 147] on icon "dialog" at bounding box center [342, 144] width 20 height 20
type input "Continuidade"
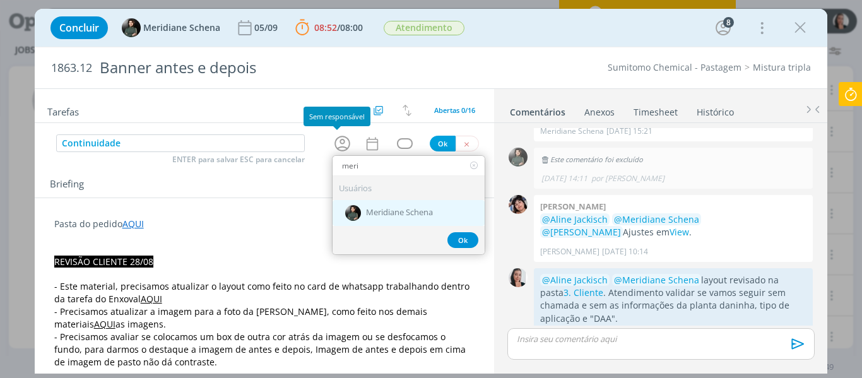
type input "meri"
click at [373, 222] on div "Meridiane Schena" at bounding box center [408, 213] width 152 height 26
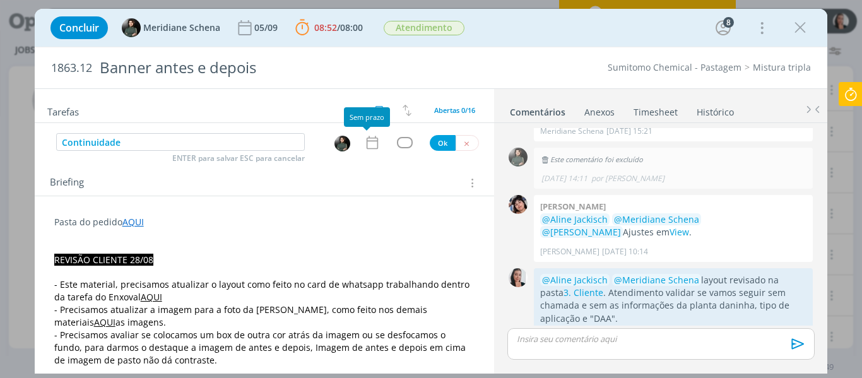
click at [365, 129] on div at bounding box center [367, 129] width 8 height 4
click at [368, 146] on icon "dialog" at bounding box center [372, 142] width 16 height 16
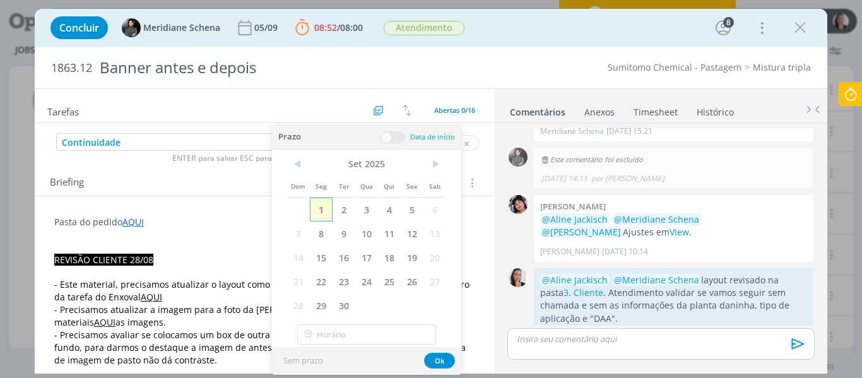
click at [323, 210] on span "1" at bounding box center [321, 209] width 23 height 24
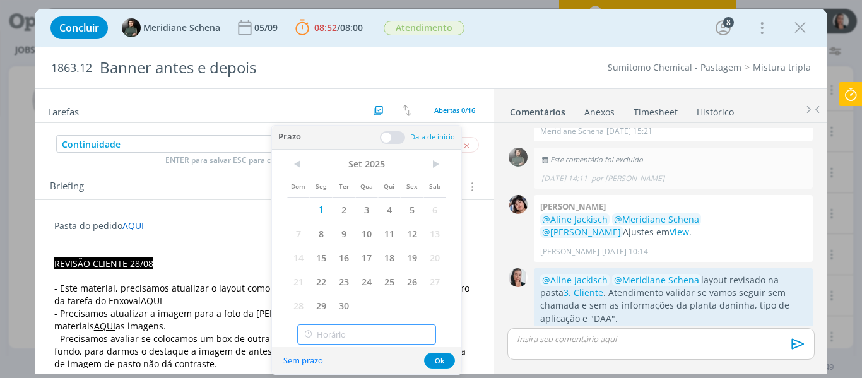
type input "11:00"
click at [350, 340] on input "11:00" at bounding box center [366, 334] width 139 height 20
click at [331, 302] on div "11:00" at bounding box center [368, 301] width 141 height 23
drag, startPoint x: 444, startPoint y: 360, endPoint x: 439, endPoint y: 305, distance: 54.4
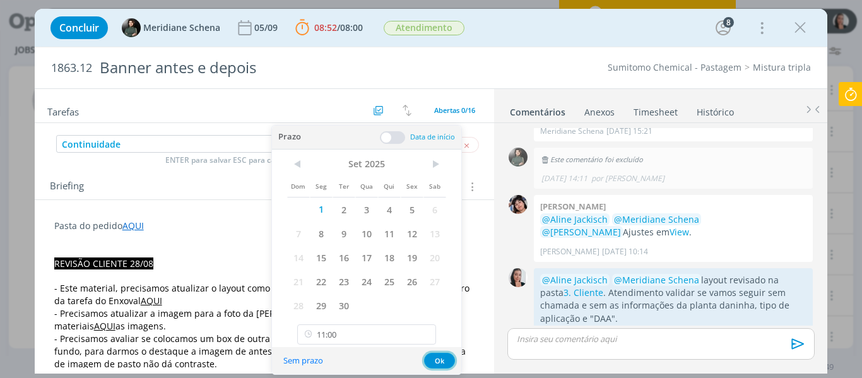
click at [444, 357] on button "Ok" at bounding box center [439, 361] width 31 height 16
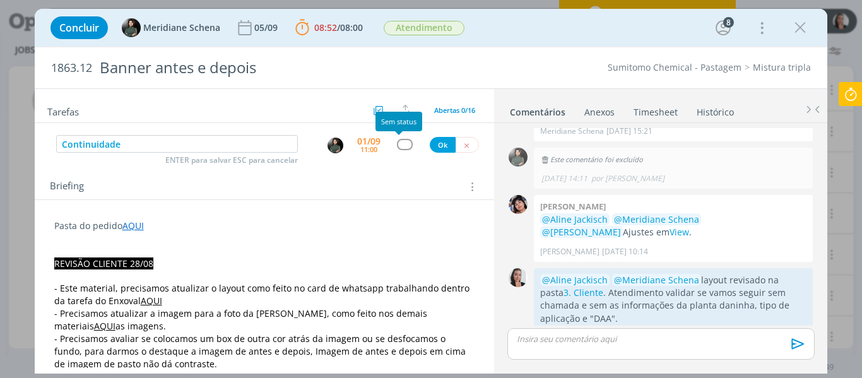
click at [397, 150] on div "dialog" at bounding box center [405, 144] width 16 height 11
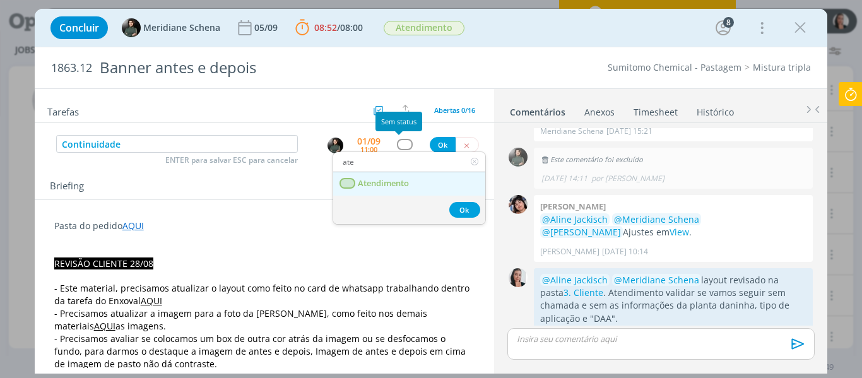
type input "ate"
drag, startPoint x: 391, startPoint y: 190, endPoint x: 405, endPoint y: 177, distance: 19.2
click at [391, 190] on link "Atendimento" at bounding box center [409, 183] width 152 height 23
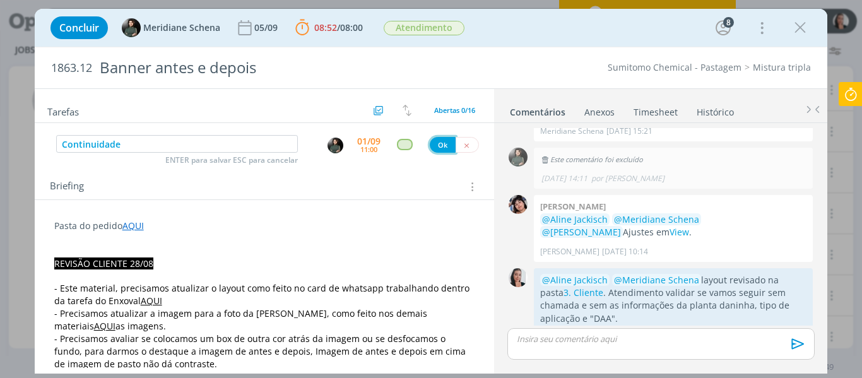
click at [436, 139] on button "Ok" at bounding box center [443, 145] width 26 height 16
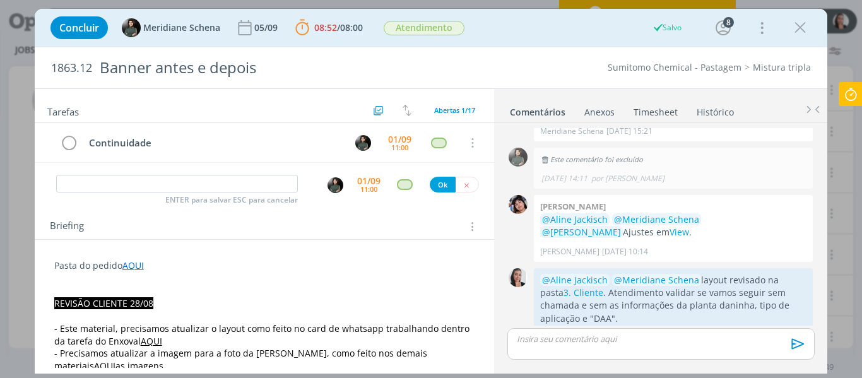
click at [847, 96] on icon at bounding box center [850, 94] width 23 height 25
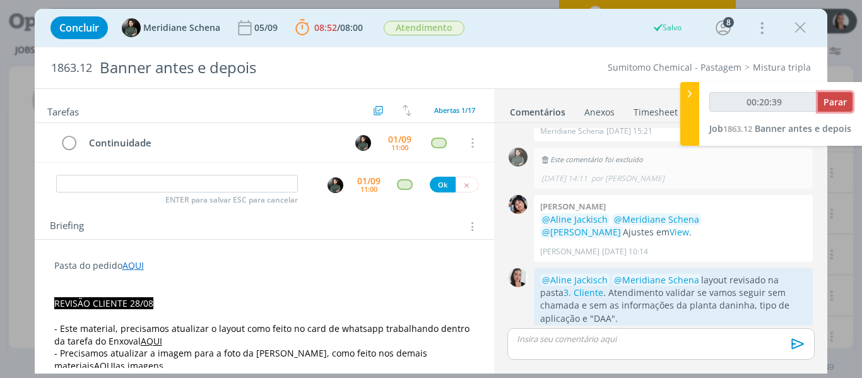
click at [842, 96] on span "Parar" at bounding box center [834, 102] width 23 height 12
click at [827, 107] on span "Parar" at bounding box center [834, 102] width 23 height 12
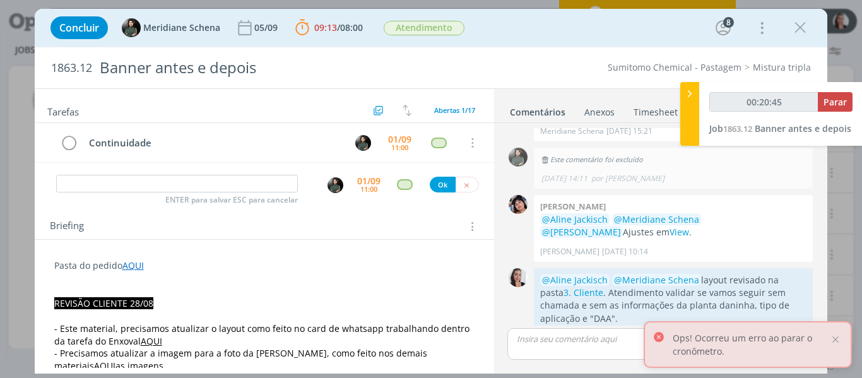
type input "00:21:00"
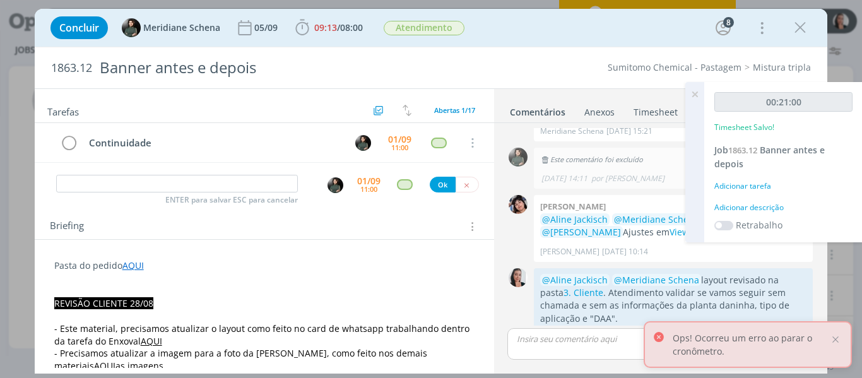
click at [767, 208] on div "Adicionar descrição" at bounding box center [783, 207] width 138 height 11
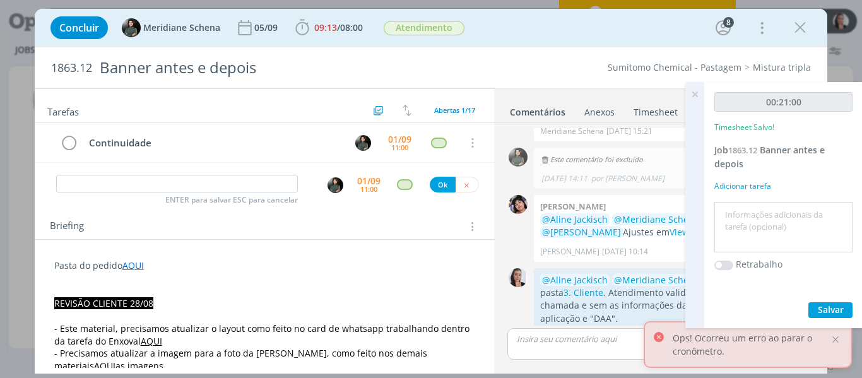
click at [803, 232] on textarea at bounding box center [783, 227] width 132 height 45
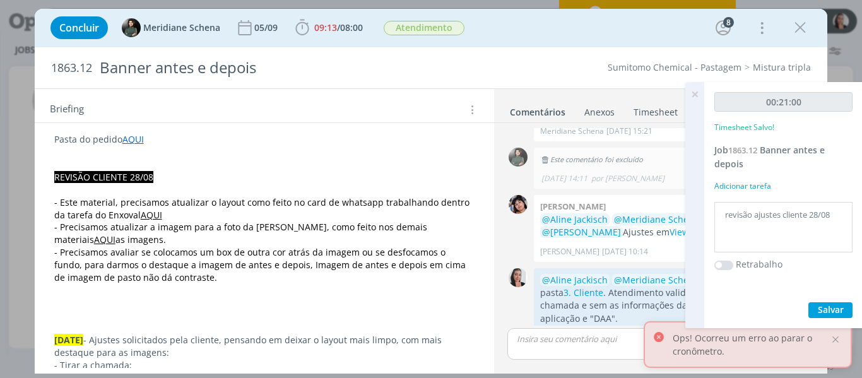
scroll to position [189, 0]
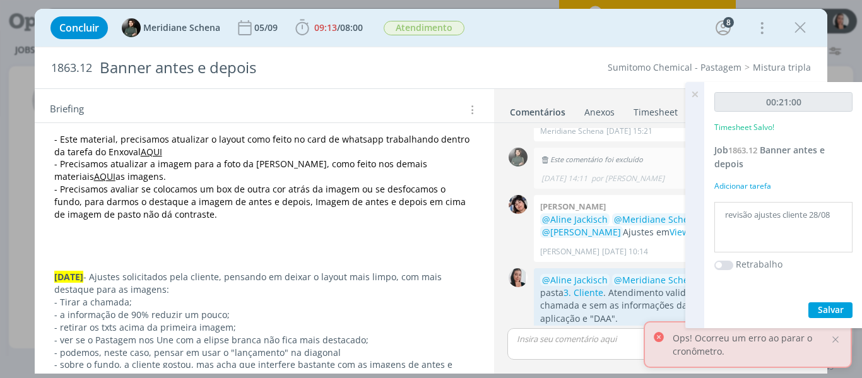
type textarea "revisão ajustes cliente 28/08"
drag, startPoint x: 831, startPoint y: 307, endPoint x: 764, endPoint y: 287, distance: 69.7
click at [831, 307] on span "Salvar" at bounding box center [831, 309] width 26 height 12
click at [695, 94] on icon at bounding box center [694, 94] width 23 height 25
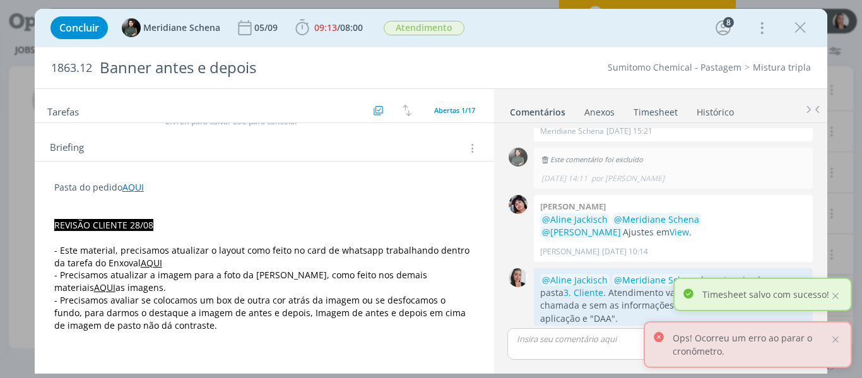
scroll to position [0, 0]
